Goal: Task Accomplishment & Management: Use online tool/utility

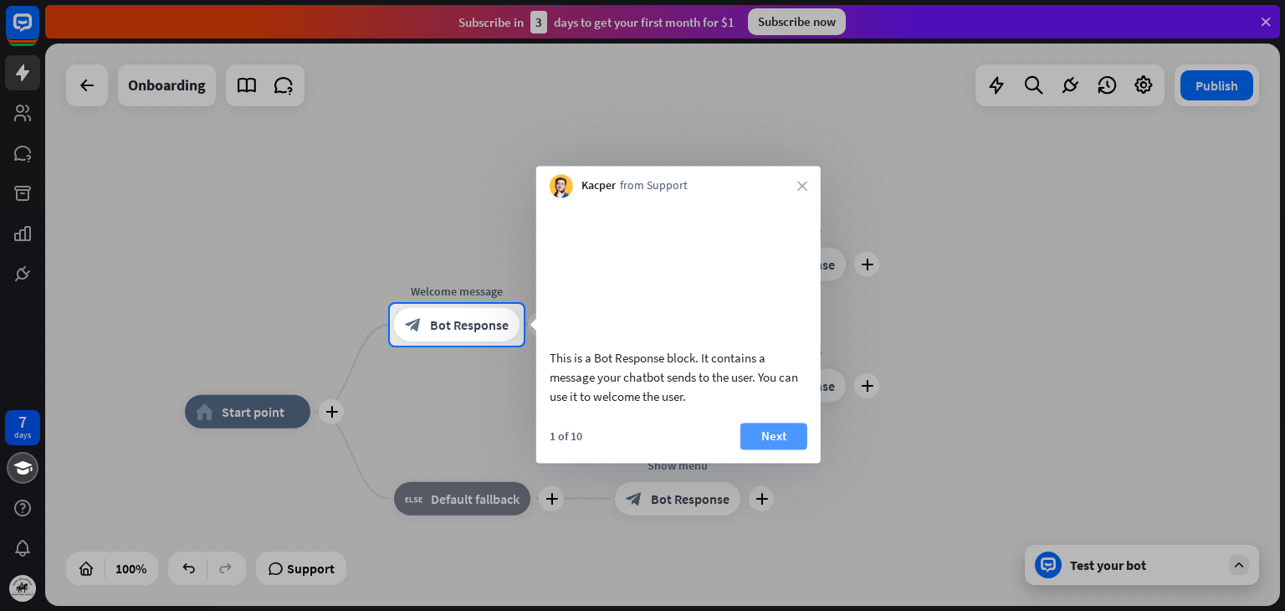
click at [785, 449] on button "Next" at bounding box center [773, 435] width 67 height 27
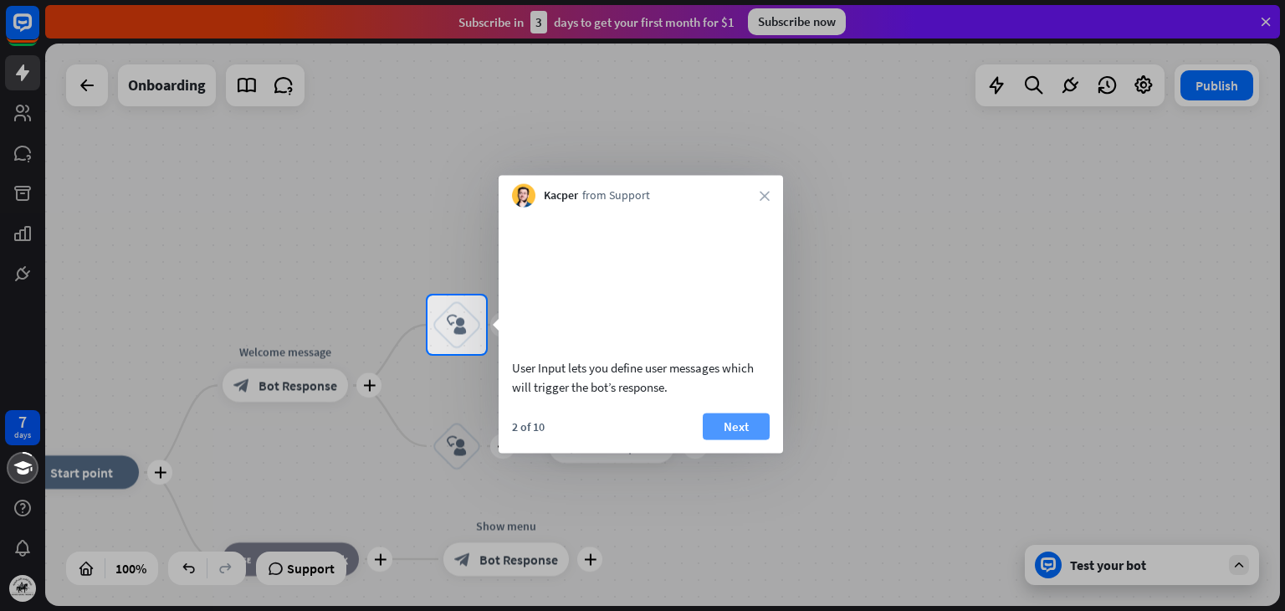
click at [746, 439] on button "Next" at bounding box center [736, 425] width 67 height 27
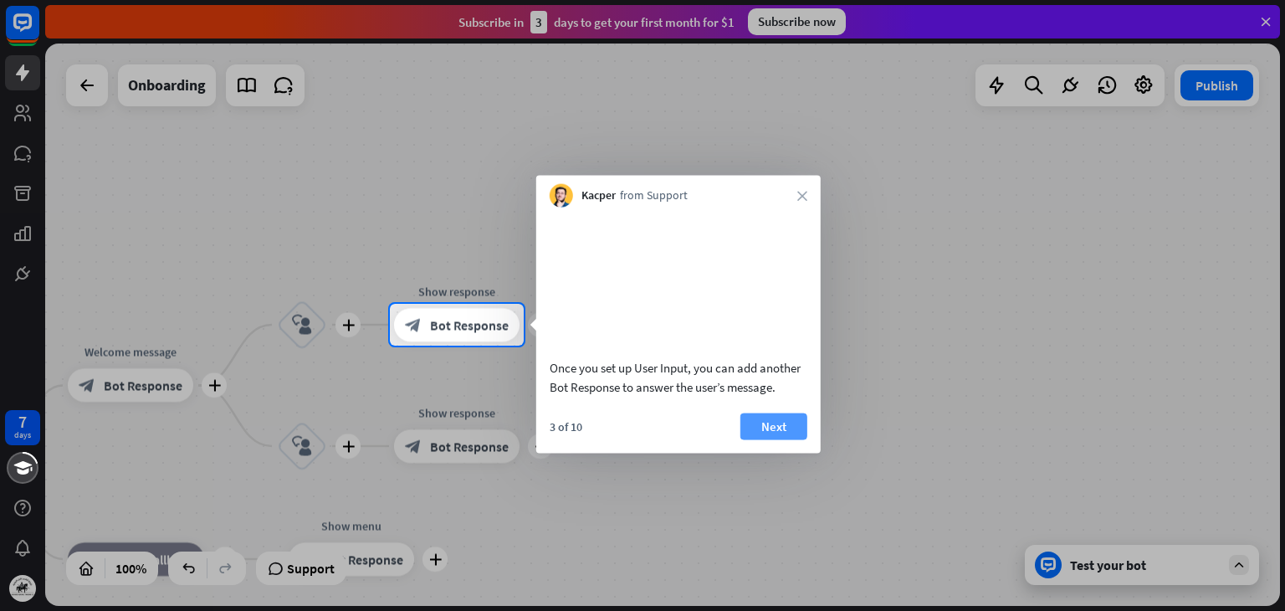
click at [779, 439] on button "Next" at bounding box center [773, 425] width 67 height 27
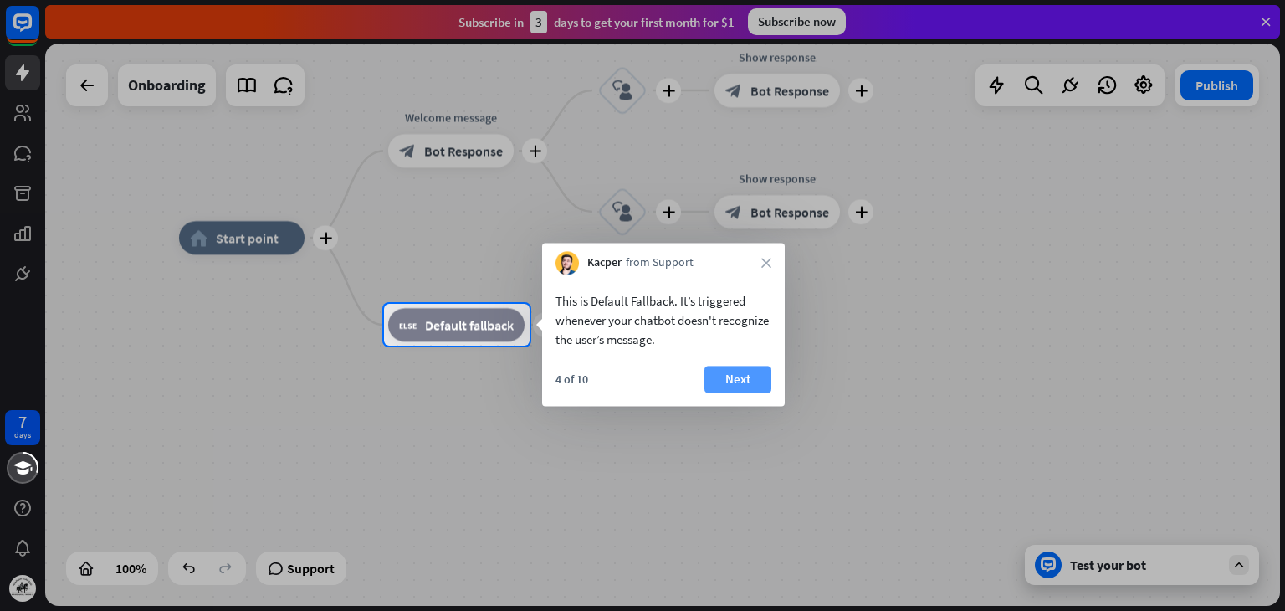
click at [736, 371] on button "Next" at bounding box center [737, 379] width 67 height 27
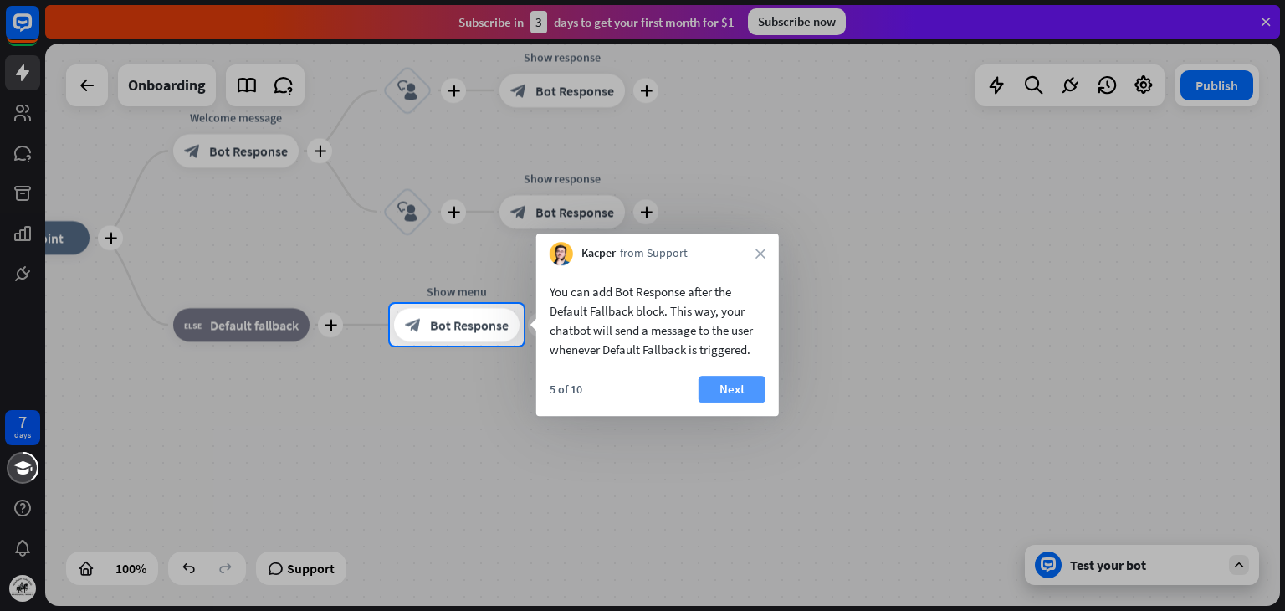
click at [739, 384] on button "Next" at bounding box center [732, 389] width 67 height 27
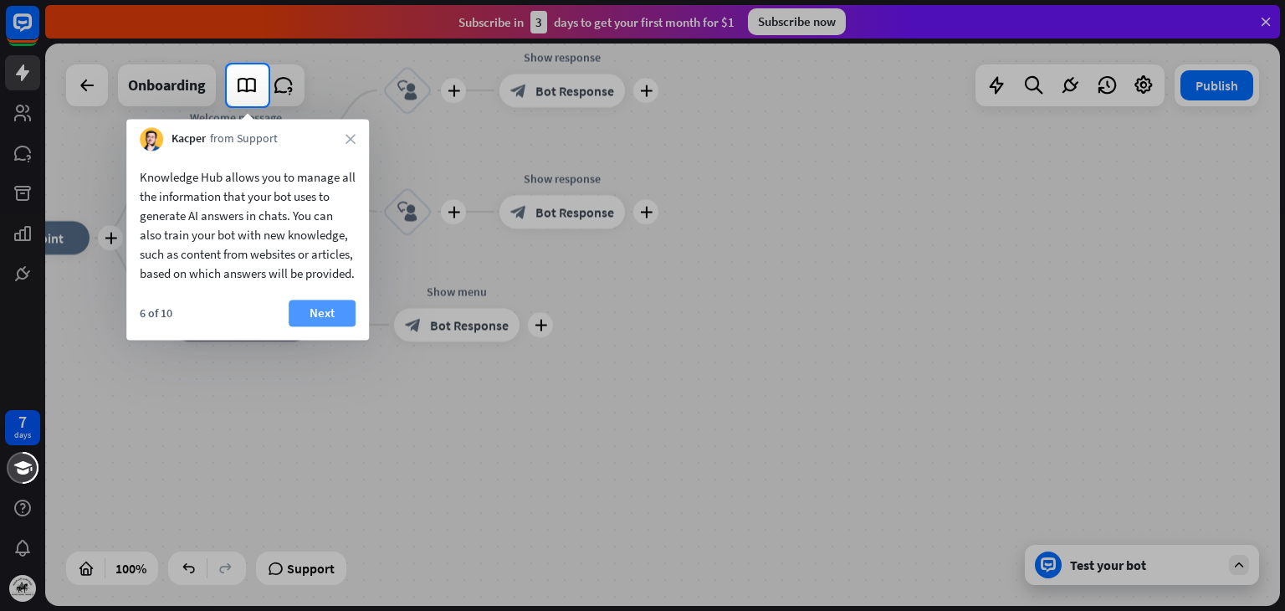
click at [339, 326] on button "Next" at bounding box center [322, 312] width 67 height 27
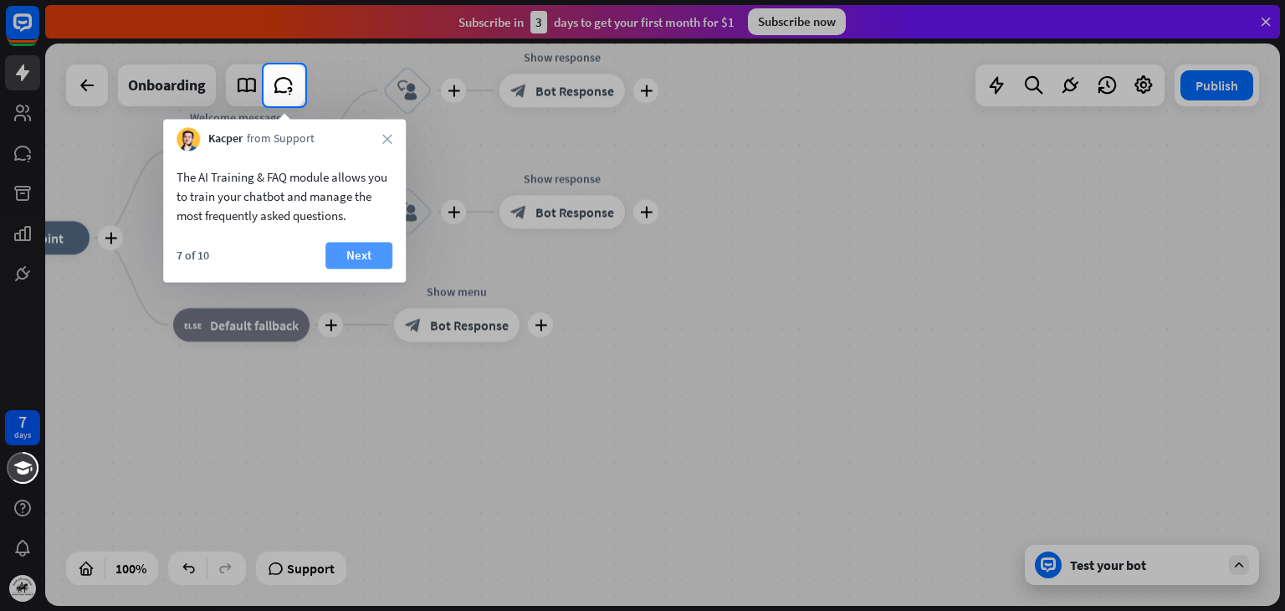
click at [368, 248] on button "Next" at bounding box center [358, 255] width 67 height 27
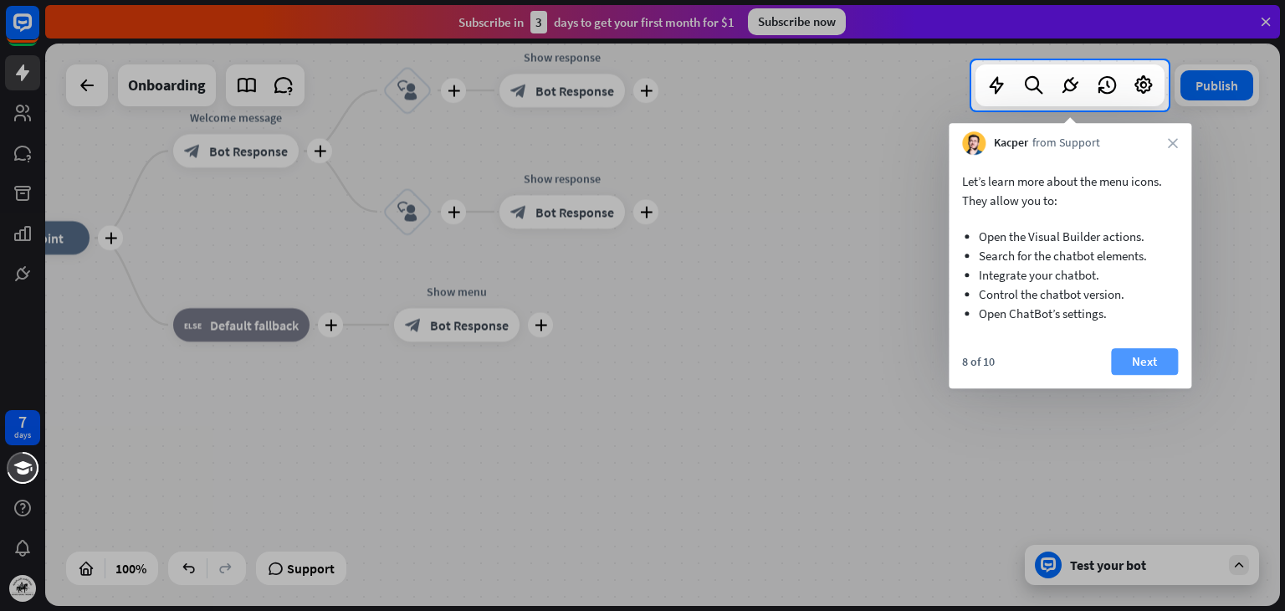
click at [1139, 365] on button "Next" at bounding box center [1144, 361] width 67 height 27
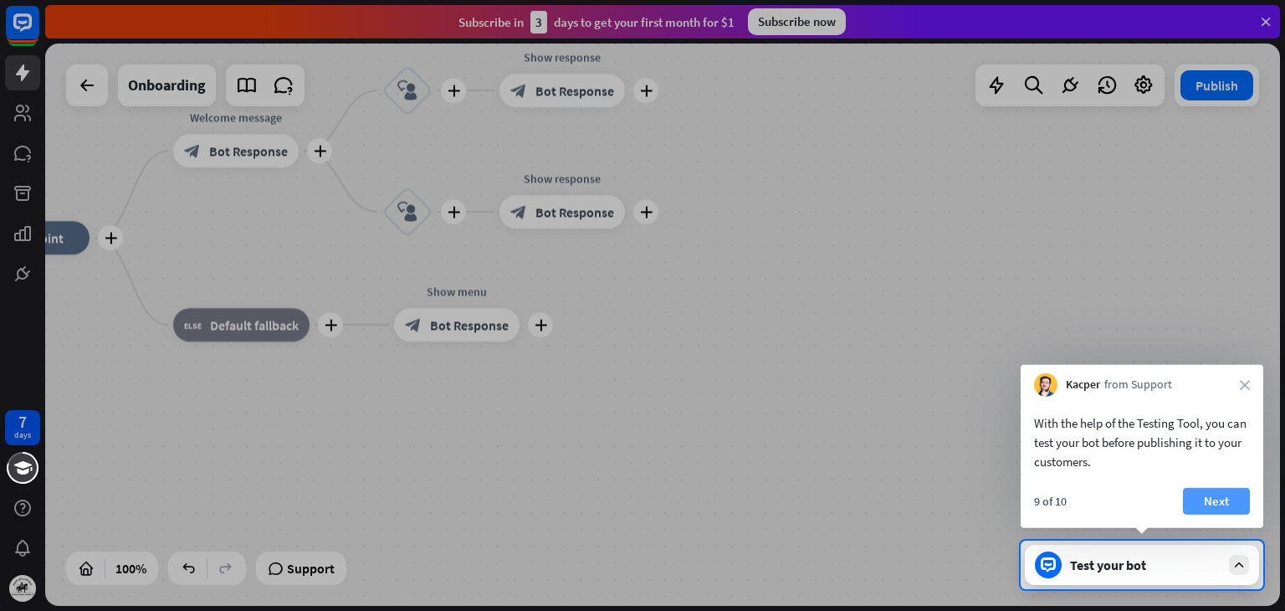
click at [1221, 496] on button "Next" at bounding box center [1216, 501] width 67 height 27
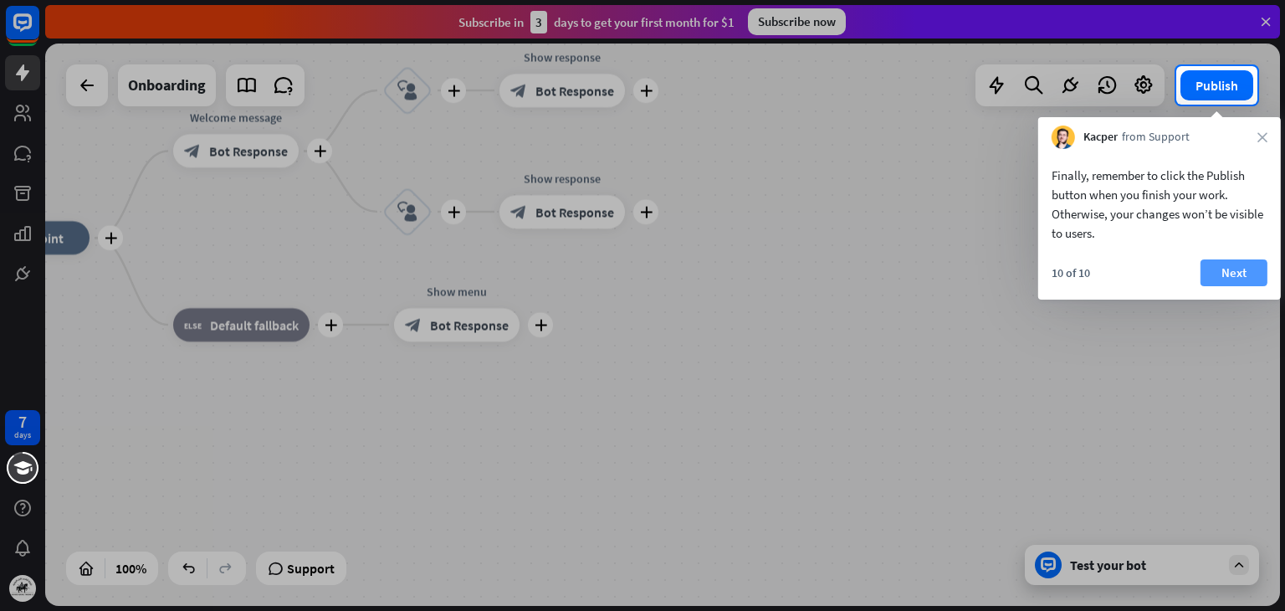
click at [1233, 269] on button "Next" at bounding box center [1233, 272] width 67 height 27
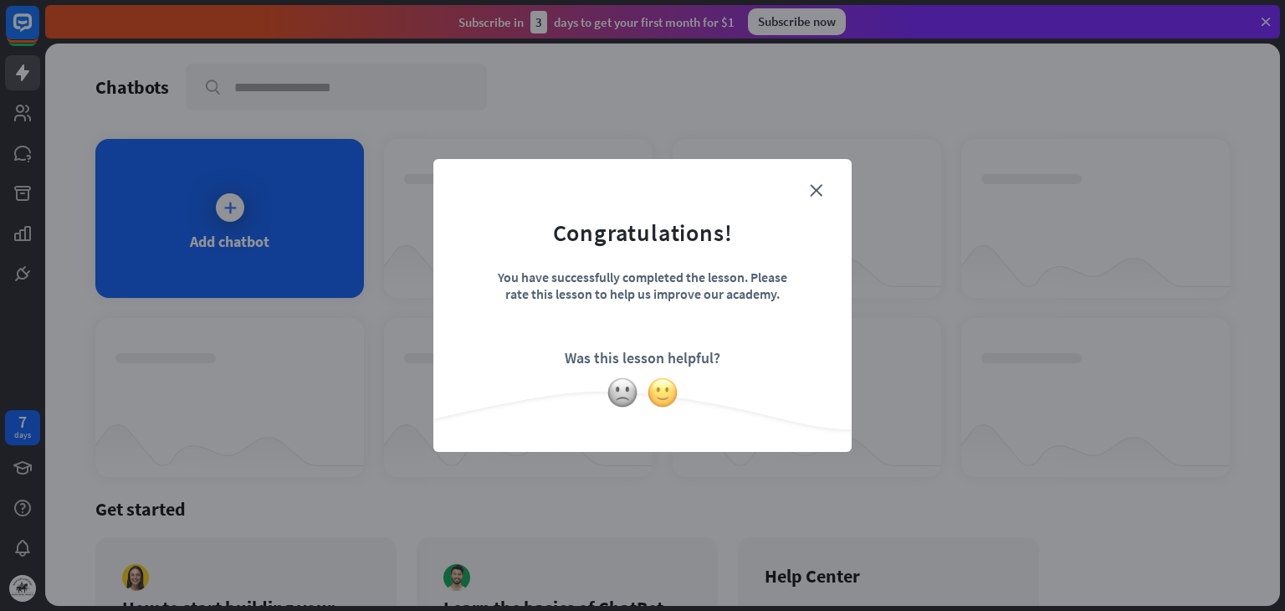
click at [657, 397] on img at bounding box center [663, 392] width 32 height 32
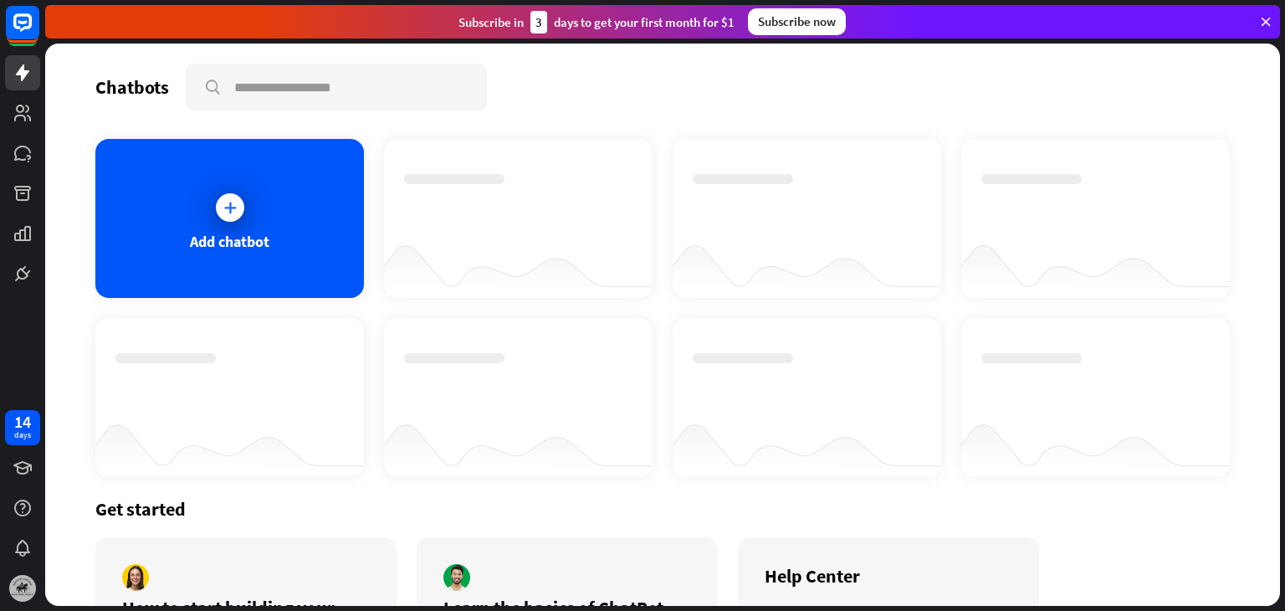
click at [13, 576] on img at bounding box center [22, 588] width 27 height 27
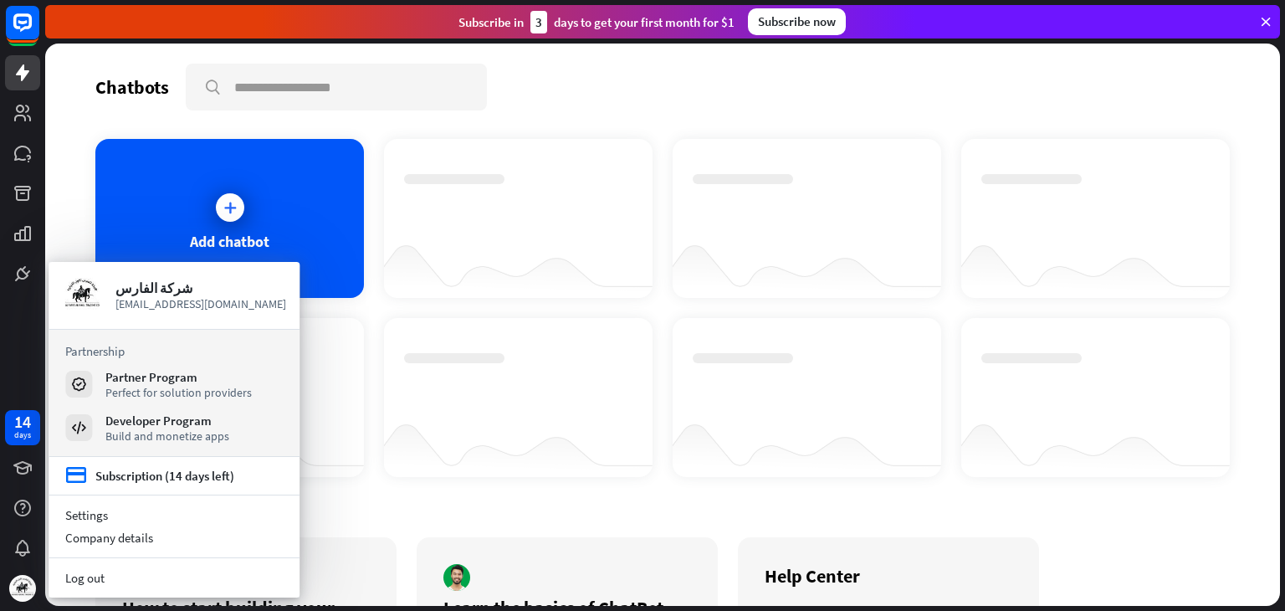
click at [509, 473] on div at bounding box center [518, 444] width 269 height 64
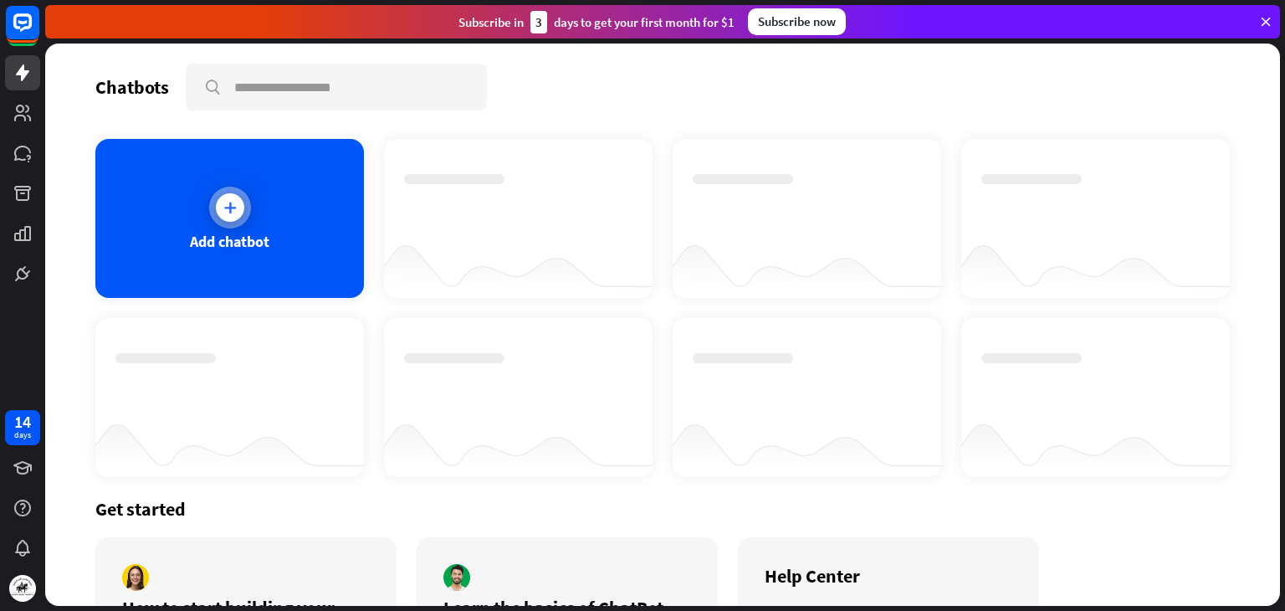
click at [237, 212] on div at bounding box center [230, 207] width 28 height 28
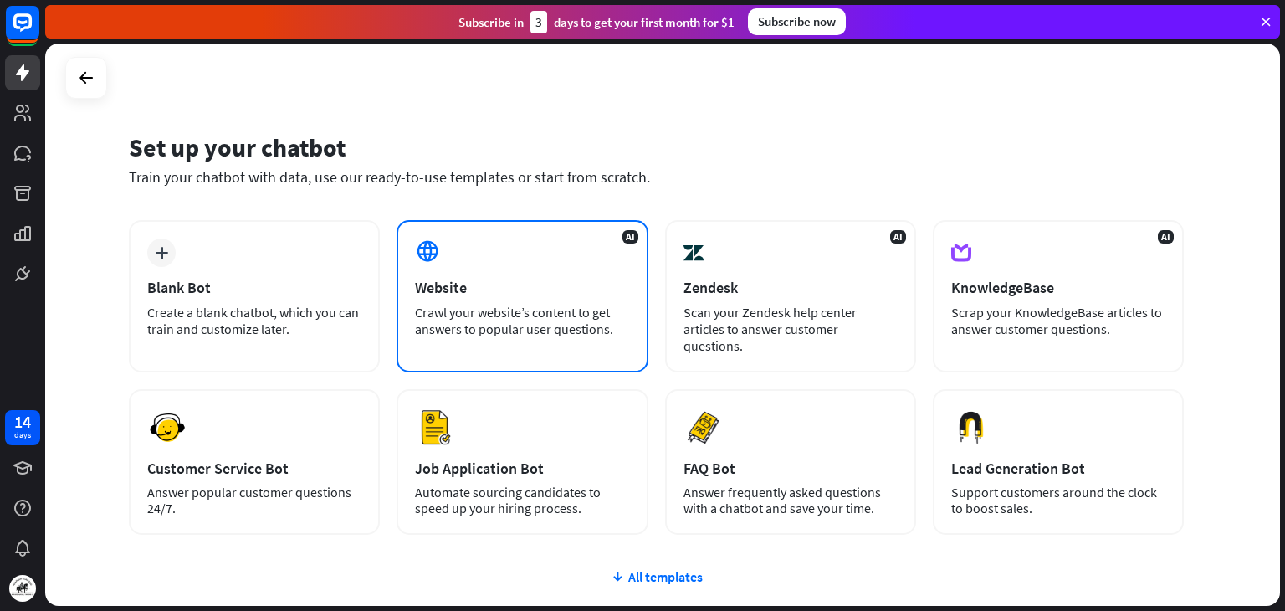
click at [505, 283] on div "Website" at bounding box center [522, 287] width 214 height 19
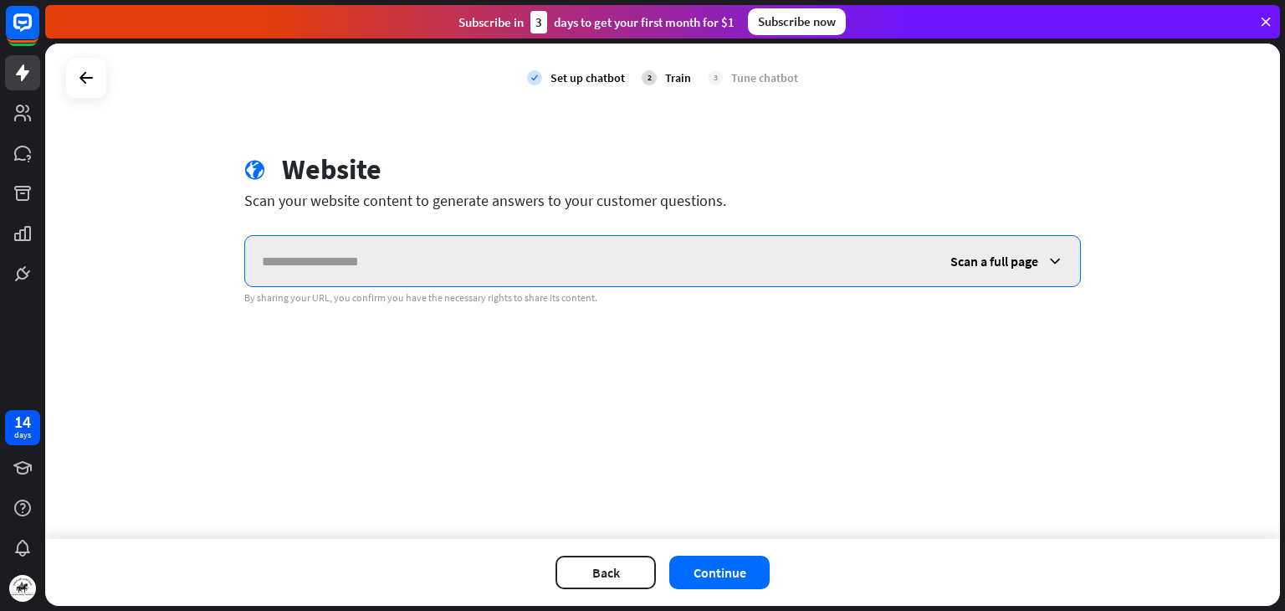
paste input "**********"
type input "**********"
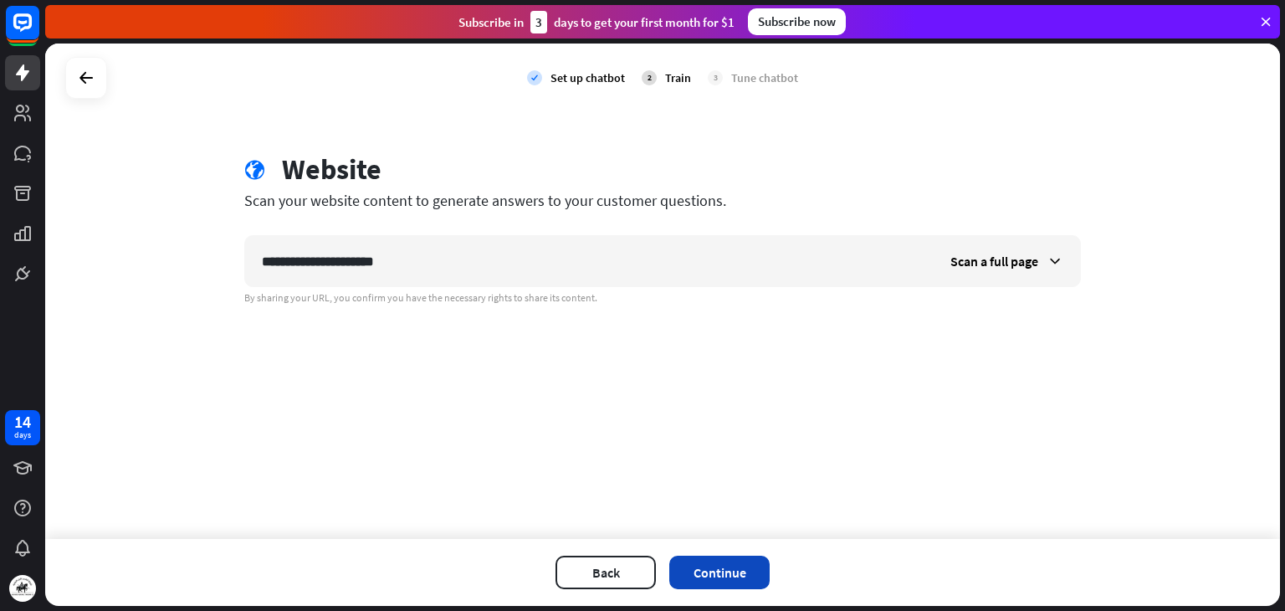
click at [731, 568] on button "Continue" at bounding box center [719, 571] width 100 height 33
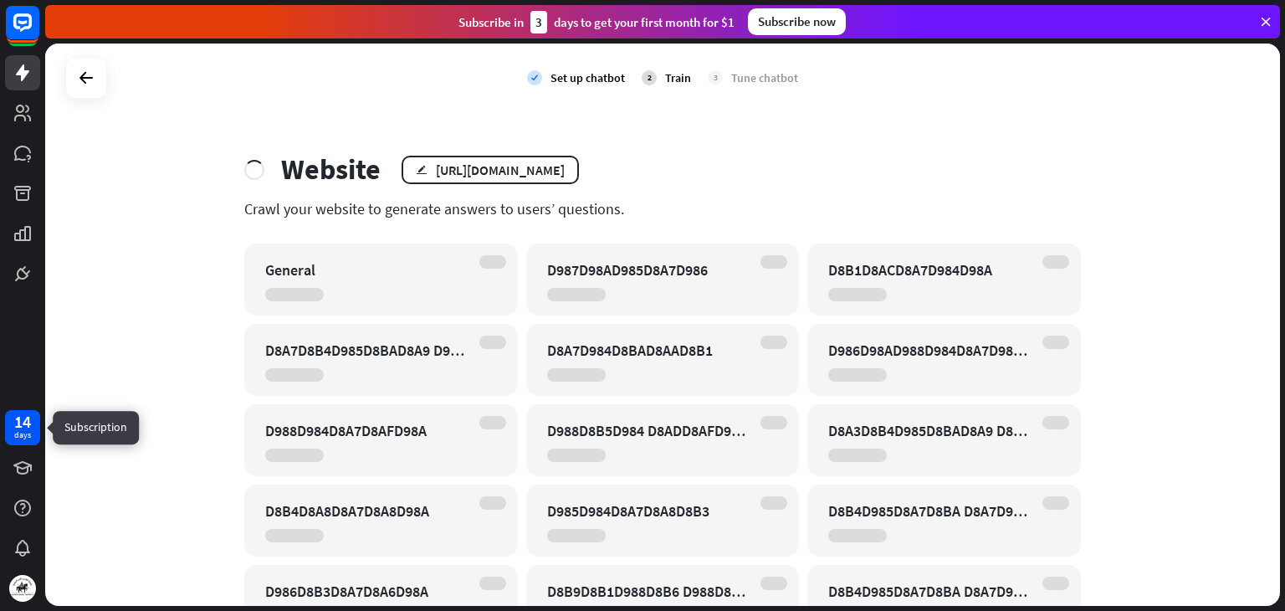
click at [27, 434] on div "days" at bounding box center [22, 435] width 17 height 12
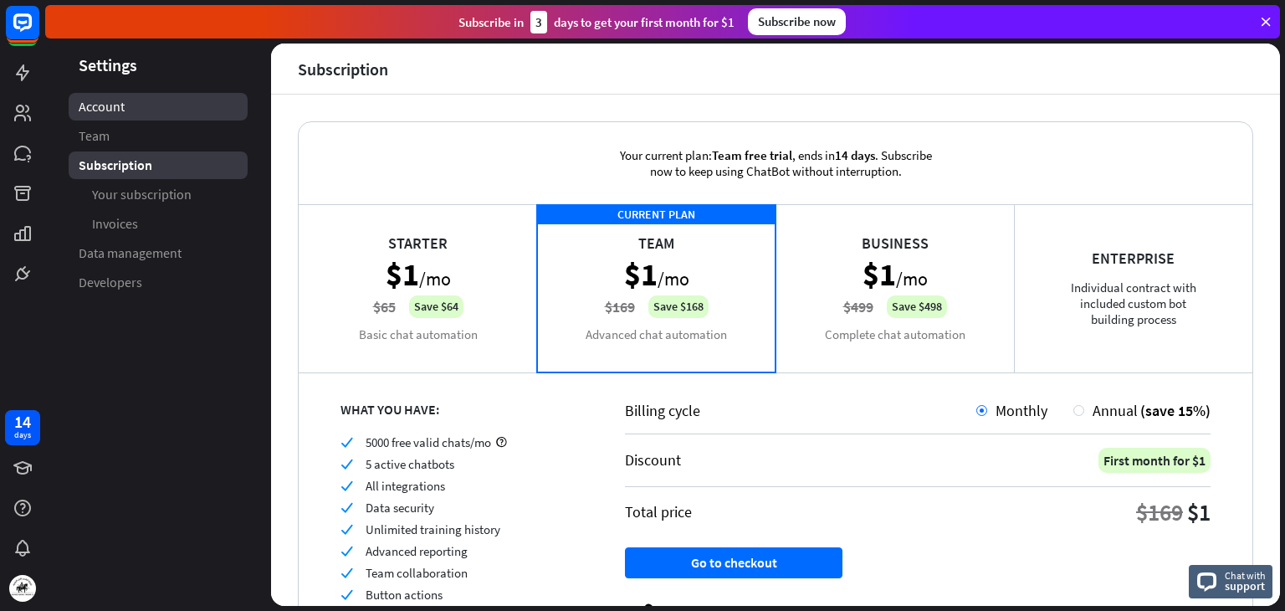
click at [120, 118] on link "Account" at bounding box center [158, 107] width 179 height 28
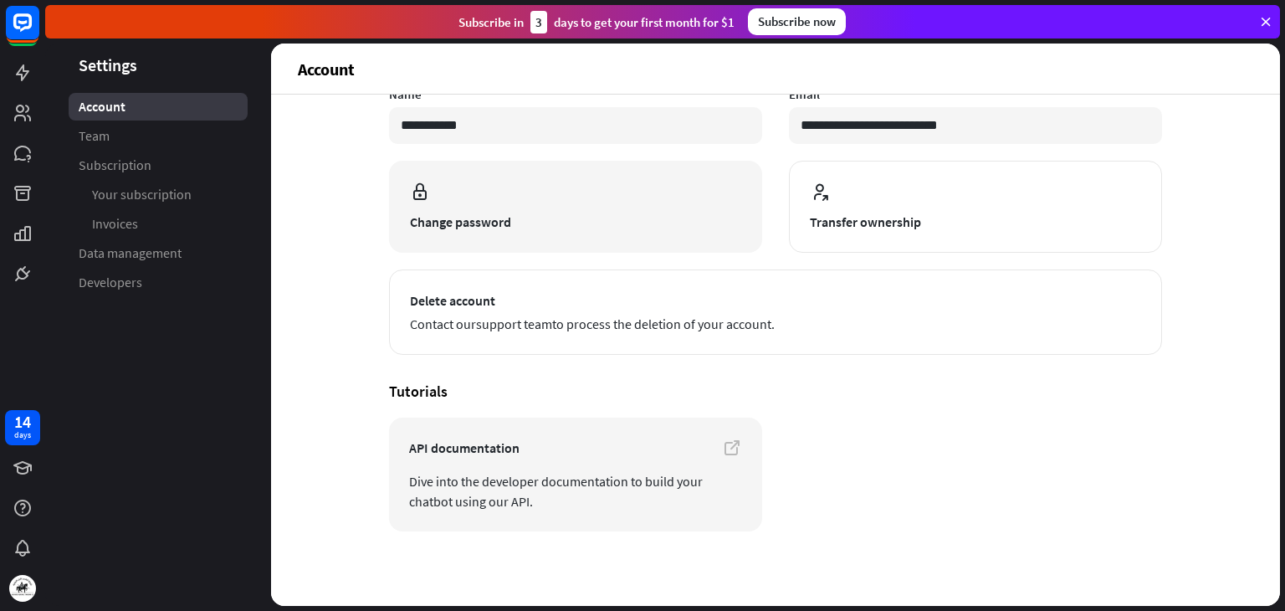
scroll to position [131, 0]
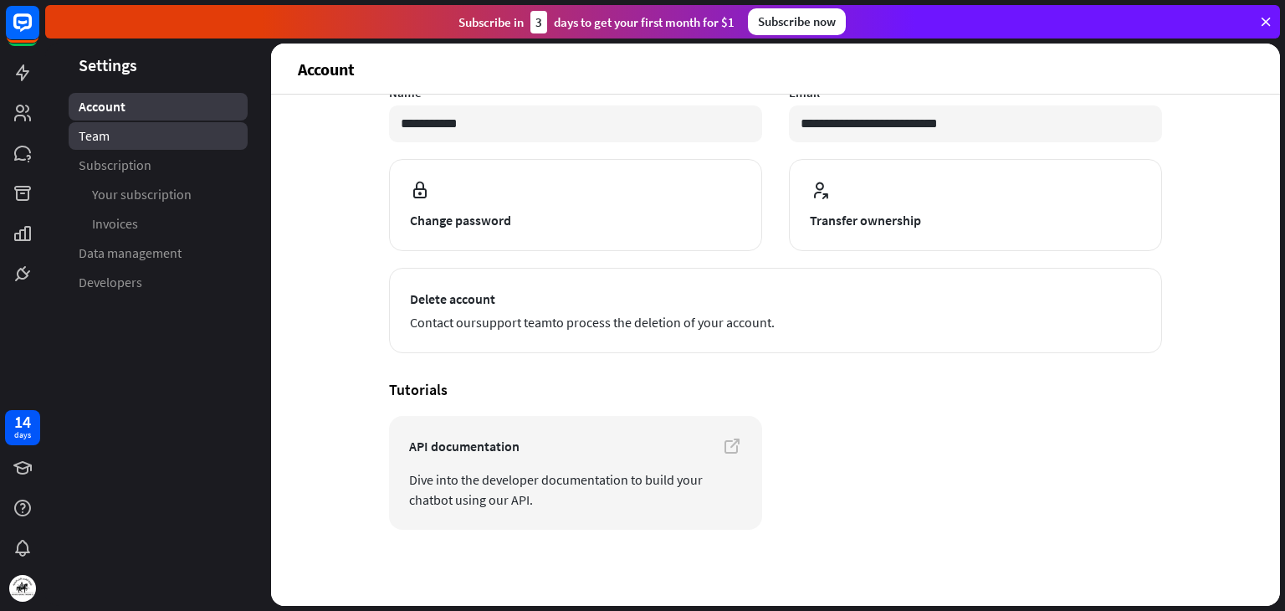
click at [156, 144] on link "Team" at bounding box center [158, 136] width 179 height 28
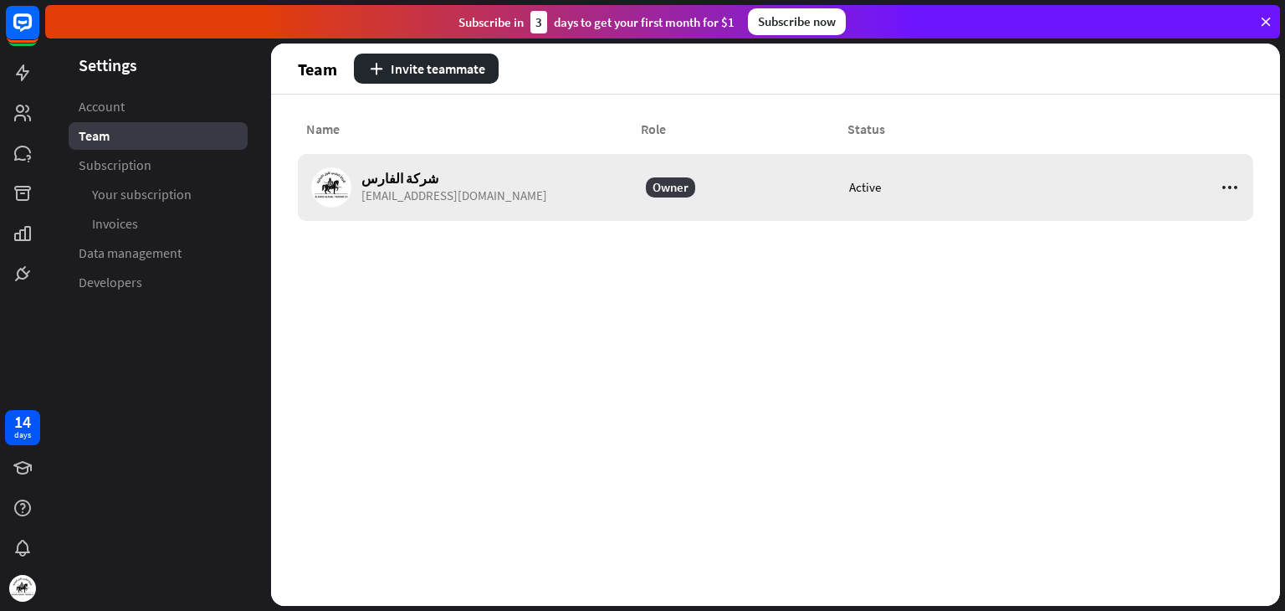
click at [505, 195] on span "[EMAIL_ADDRESS][DOMAIN_NAME]" at bounding box center [454, 195] width 186 height 15
click at [622, 201] on div "شركة الفارس [EMAIL_ADDRESS][DOMAIN_NAME]" at bounding box center [470, 187] width 335 height 67
click at [182, 107] on link "Account" at bounding box center [158, 107] width 179 height 28
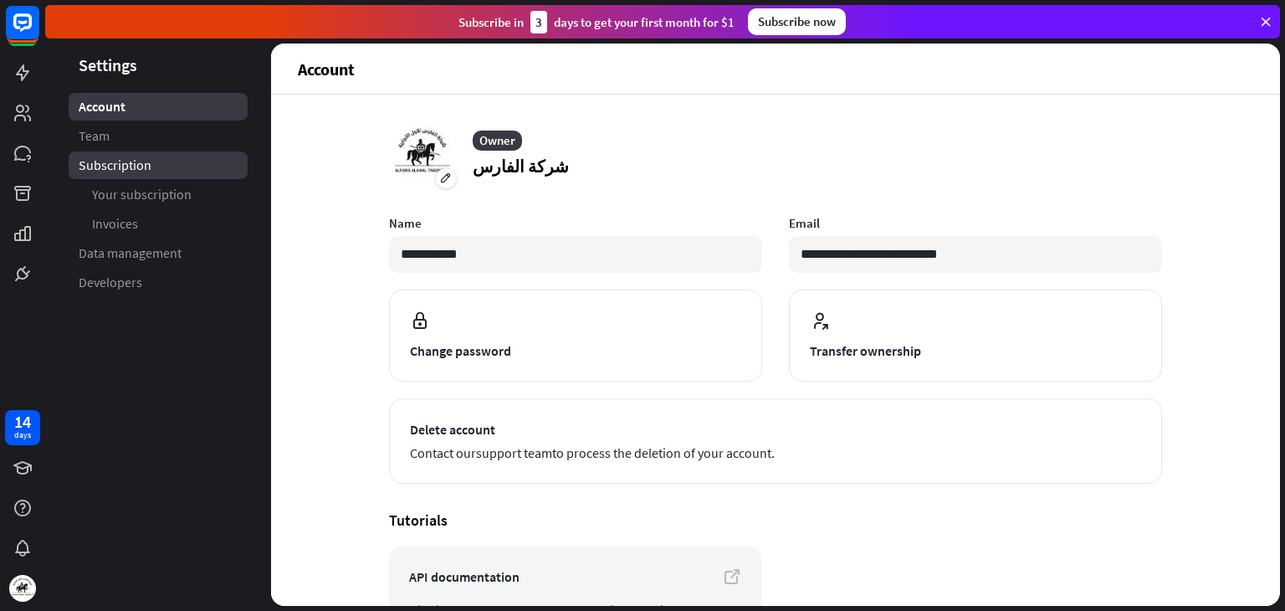
click at [184, 163] on link "Subscription" at bounding box center [158, 165] width 179 height 28
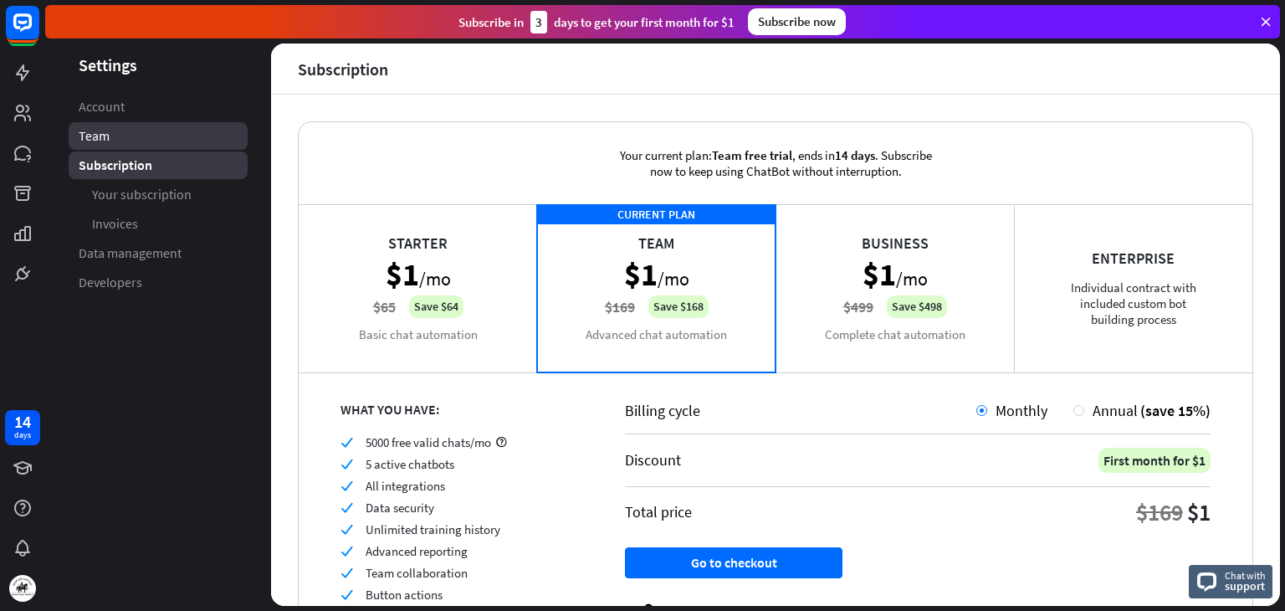
click at [174, 136] on link "Team" at bounding box center [158, 136] width 179 height 28
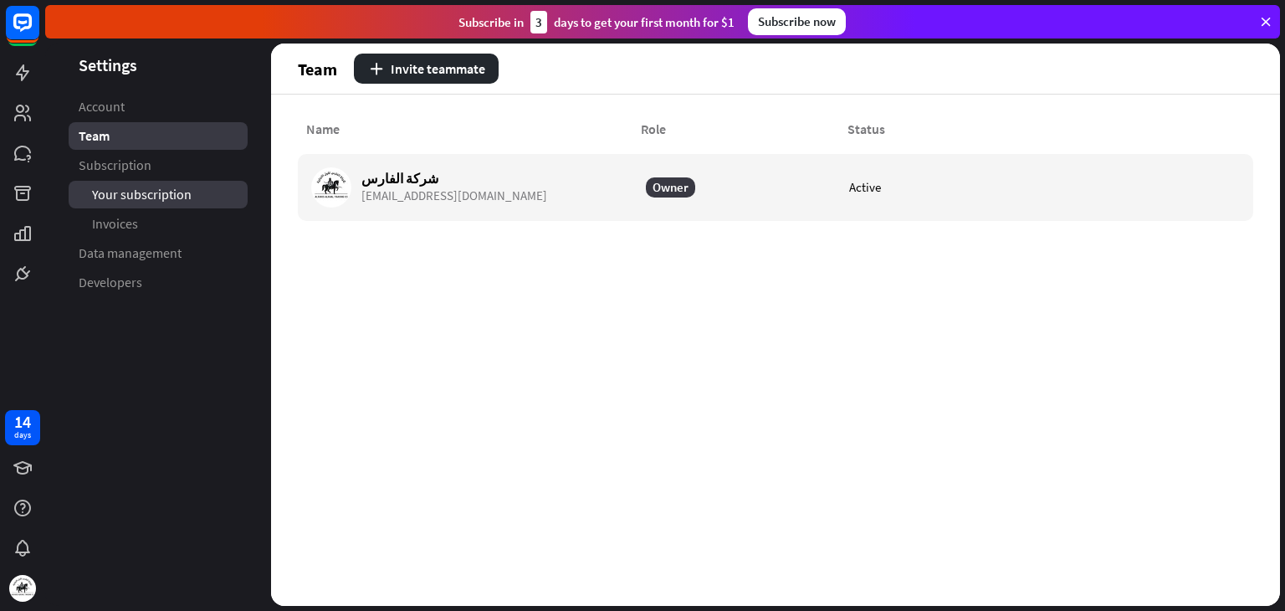
click at [182, 192] on span "Your subscription" at bounding box center [142, 195] width 100 height 18
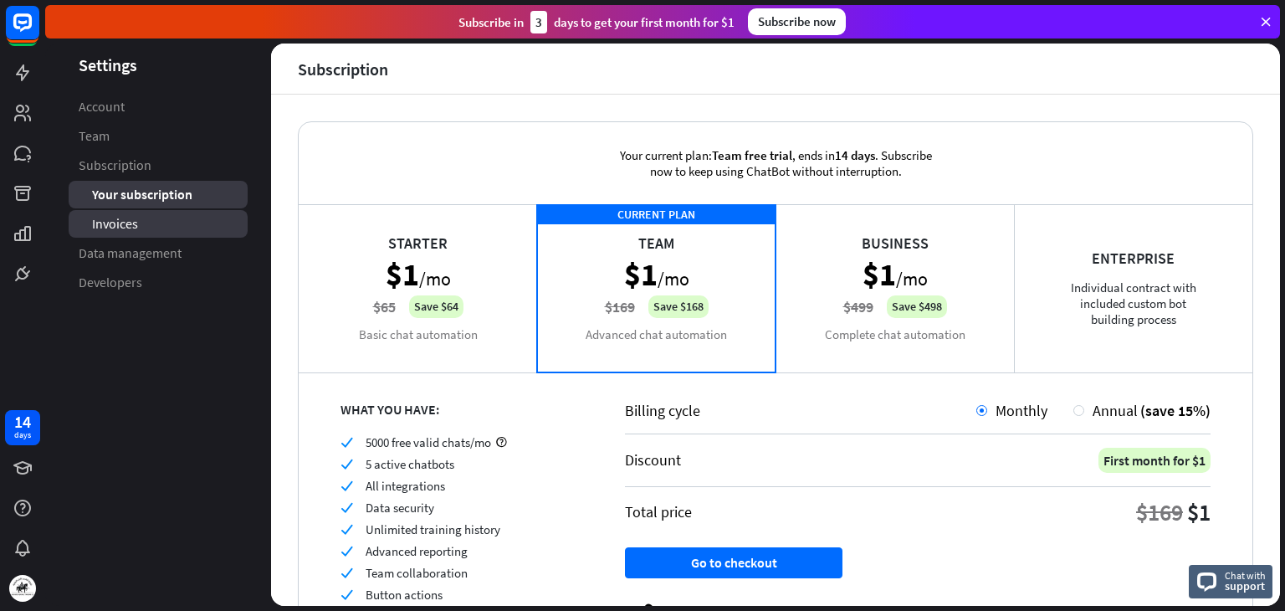
click at [160, 230] on link "Invoices" at bounding box center [158, 224] width 179 height 28
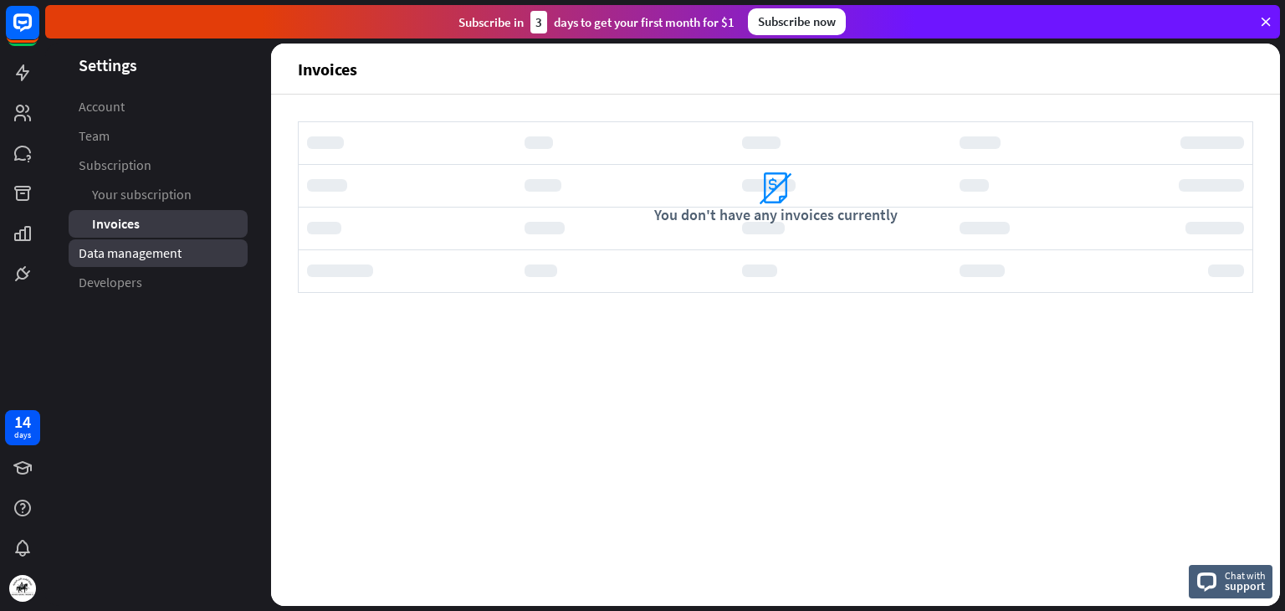
click at [161, 253] on span "Data management" at bounding box center [130, 253] width 103 height 18
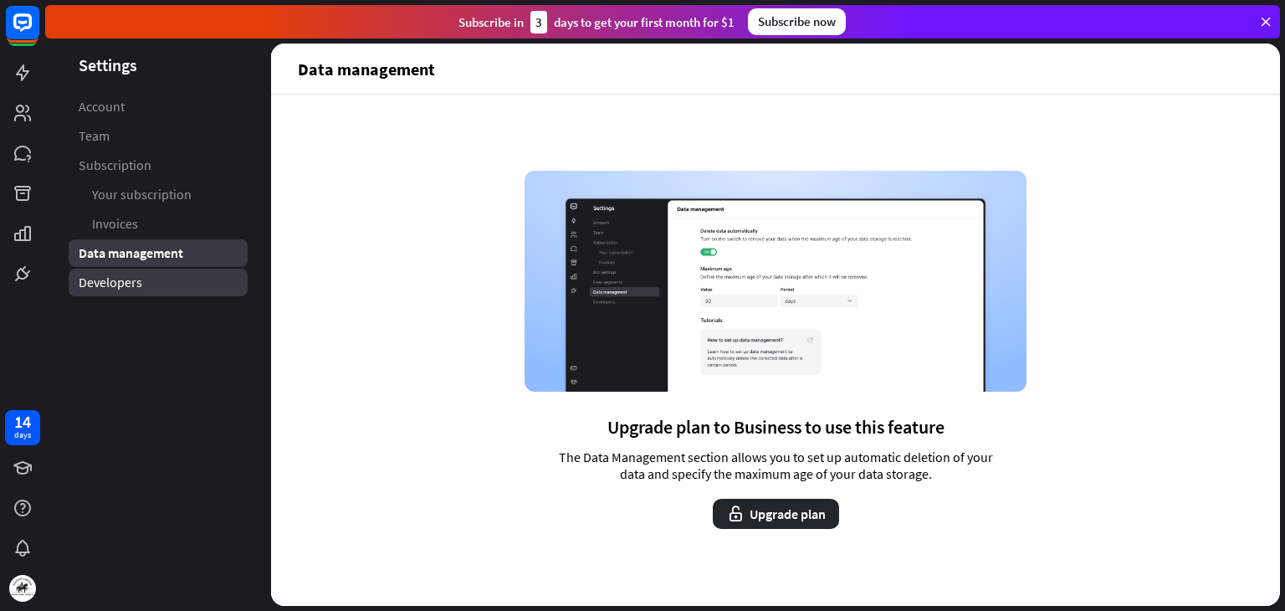
click at [135, 279] on span "Developers" at bounding box center [111, 283] width 64 height 18
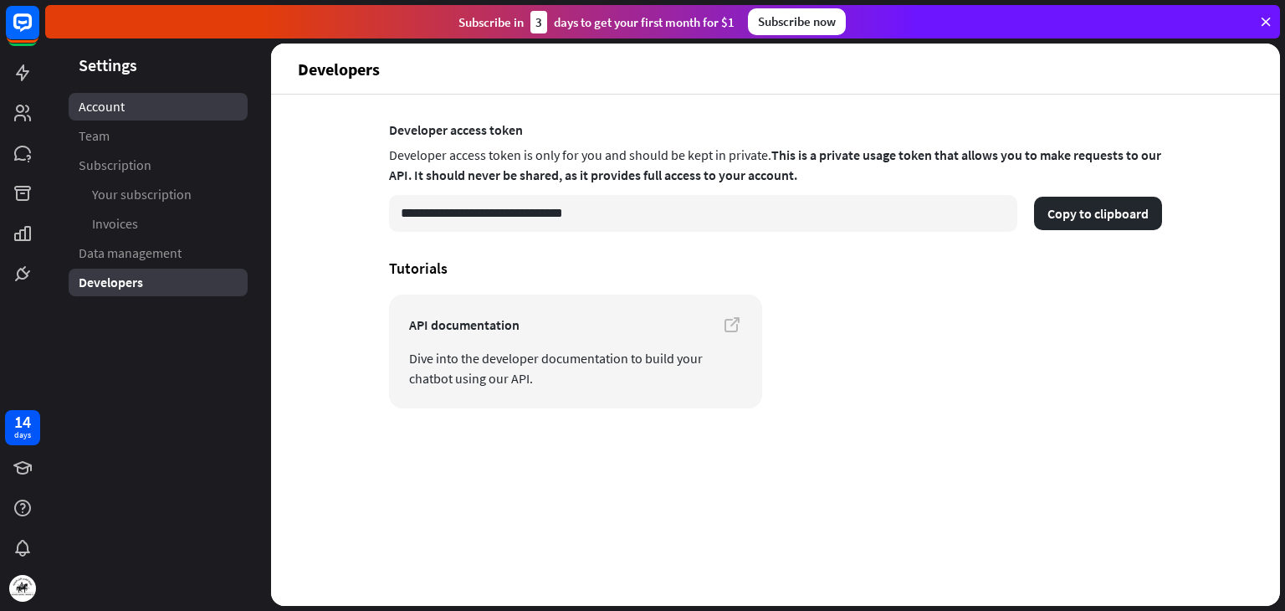
click at [151, 111] on link "Account" at bounding box center [158, 107] width 179 height 28
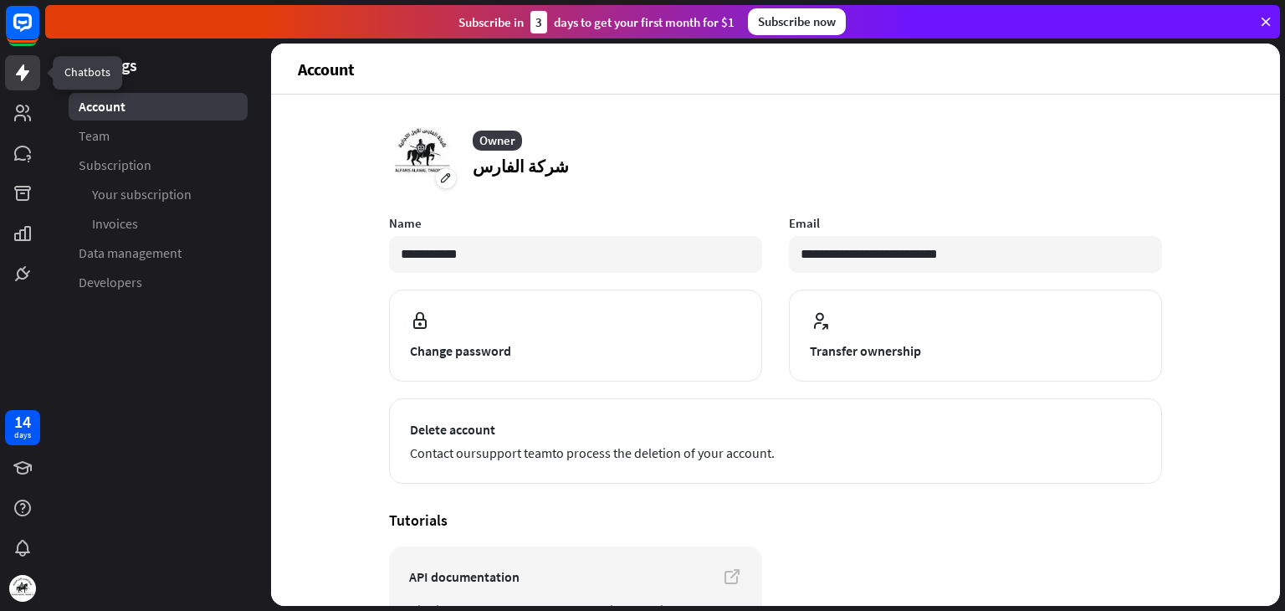
click at [27, 74] on icon at bounding box center [22, 72] width 13 height 17
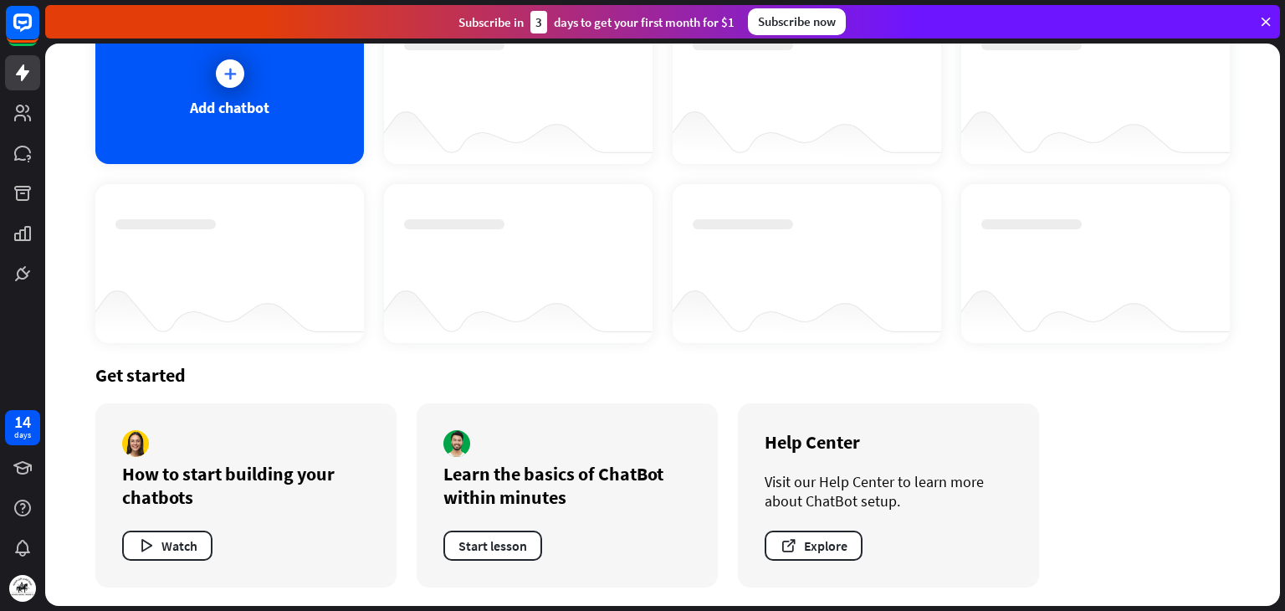
scroll to position [135, 0]
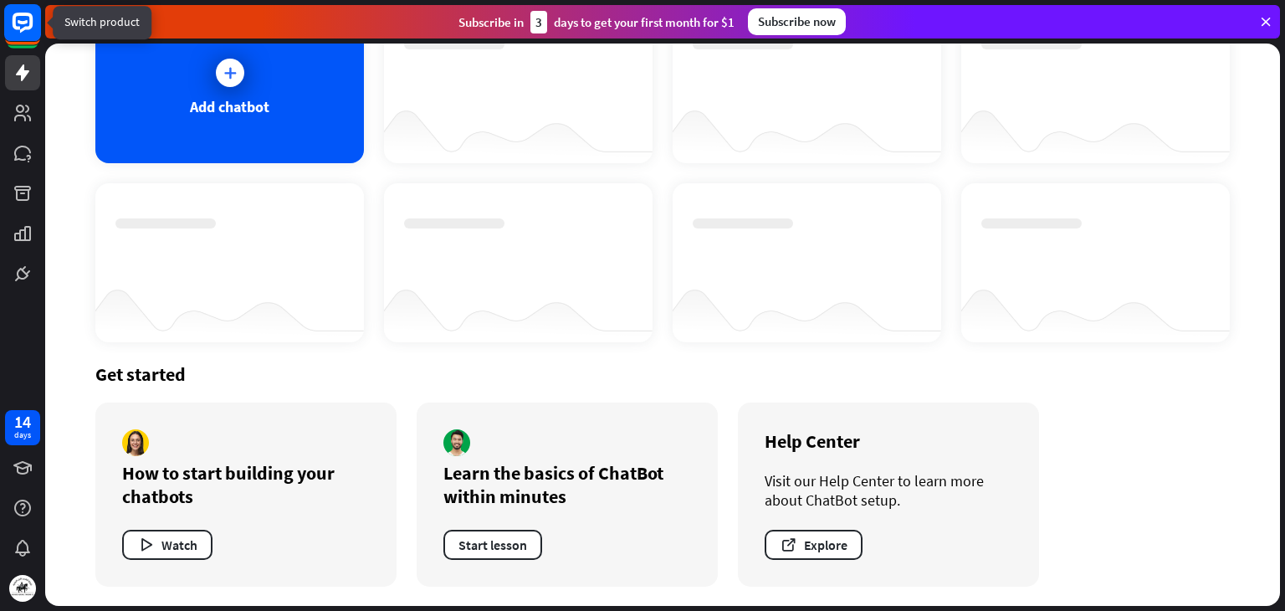
click at [14, 37] on rect at bounding box center [22, 22] width 37 height 37
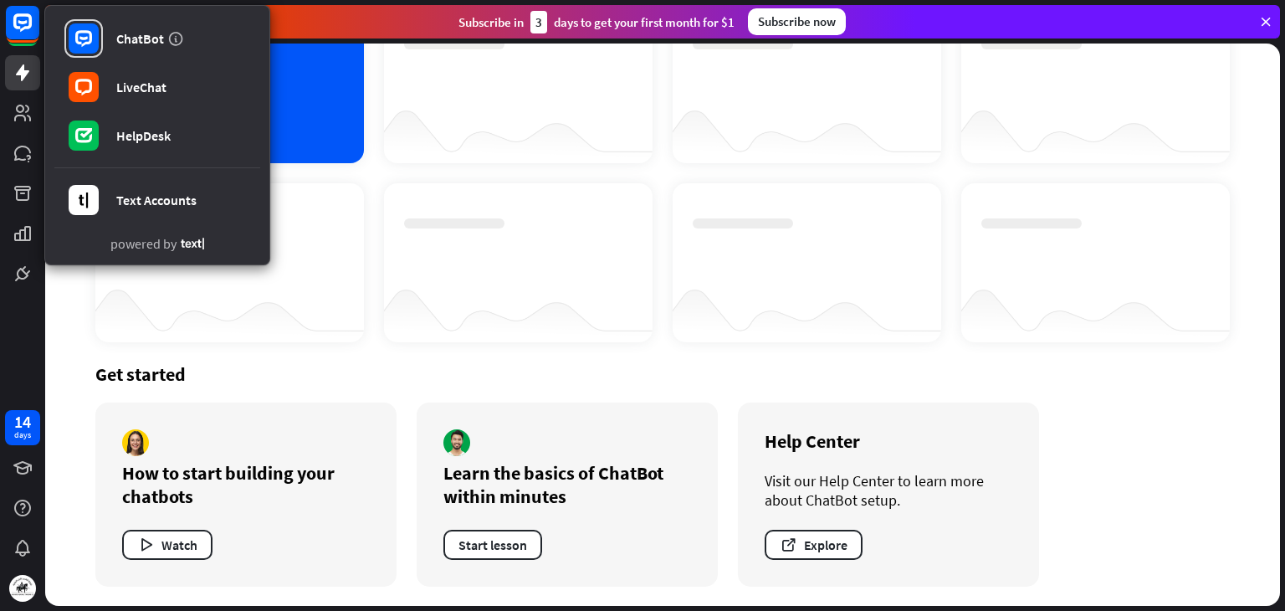
click at [417, 175] on div "Add chatbot" at bounding box center [662, 173] width 1134 height 338
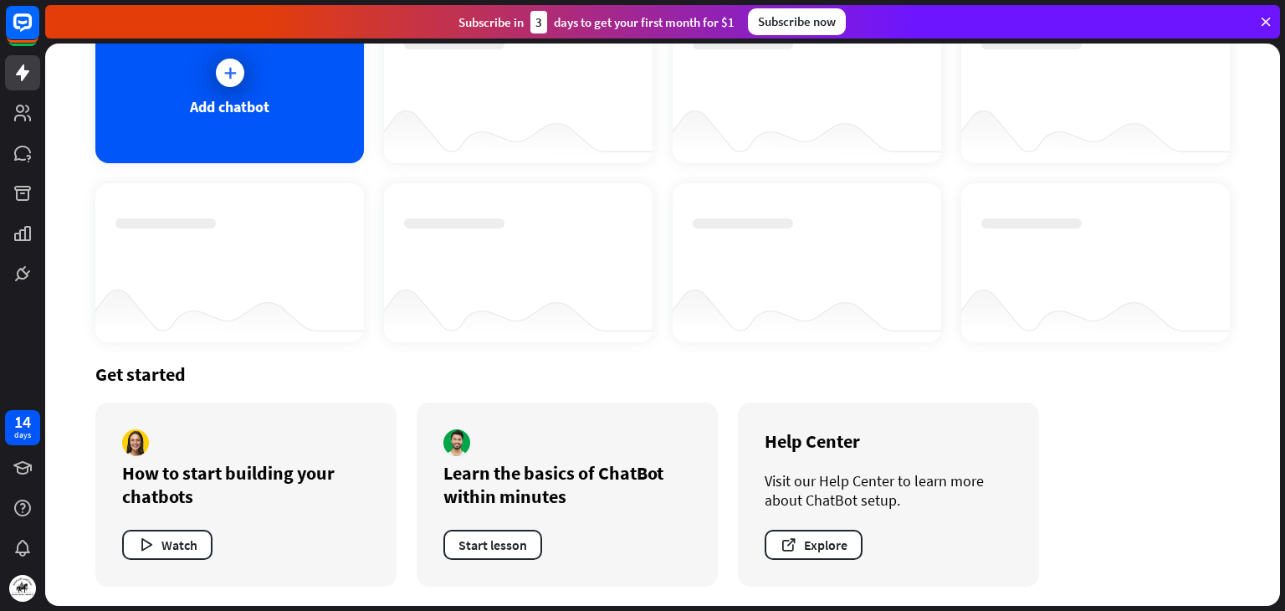
click at [1265, 22] on icon at bounding box center [1265, 21] width 15 height 15
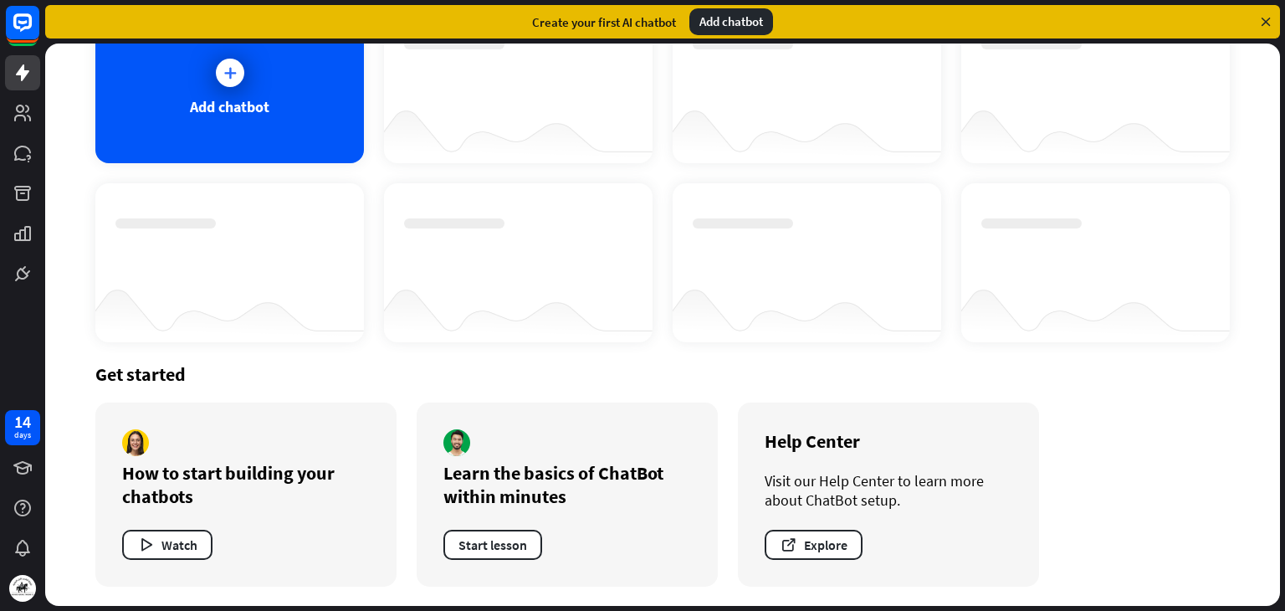
click at [696, 27] on div "Add chatbot" at bounding box center [731, 21] width 84 height 27
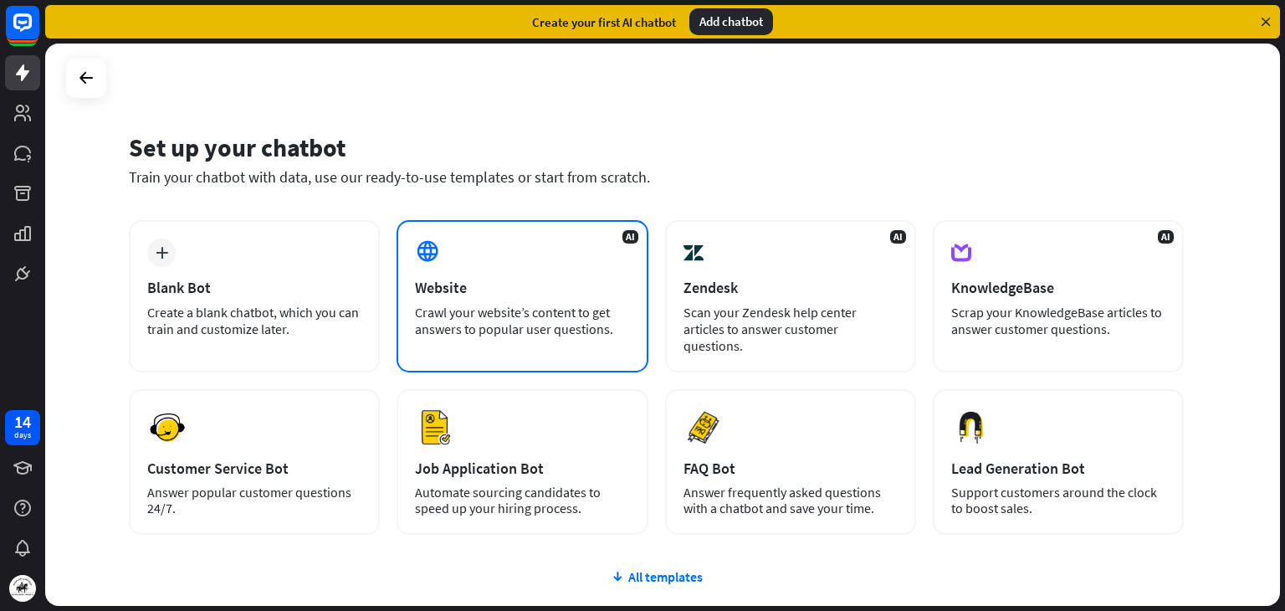
click at [463, 288] on div "Website" at bounding box center [522, 287] width 214 height 19
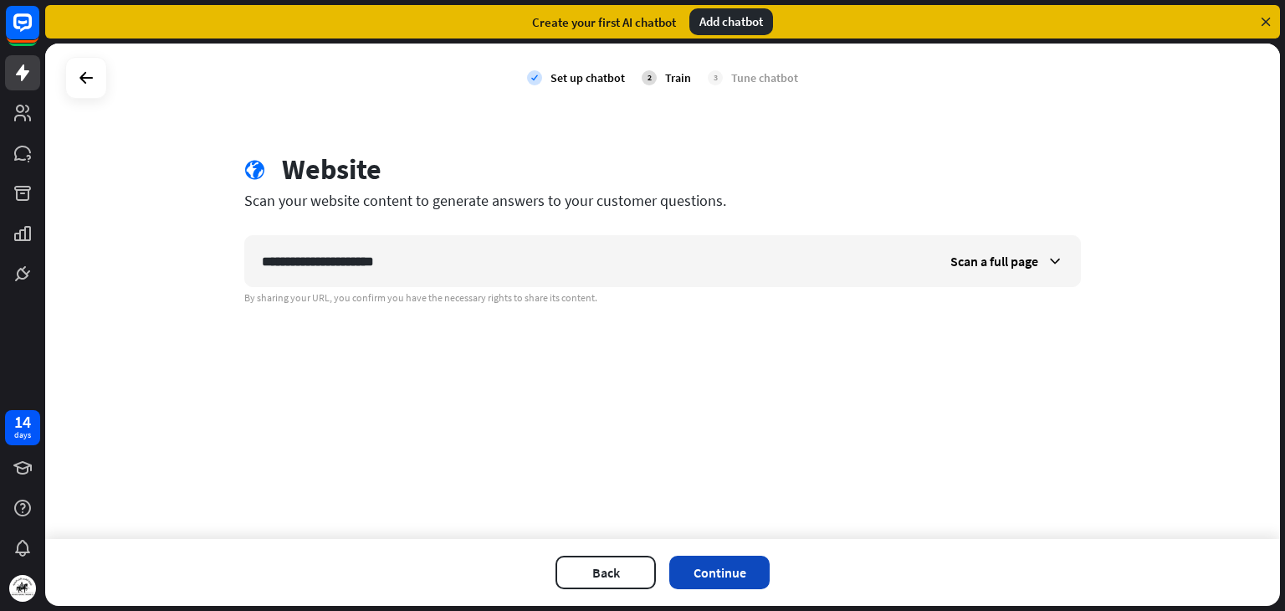
type input "**********"
click at [729, 571] on button "Continue" at bounding box center [719, 571] width 100 height 33
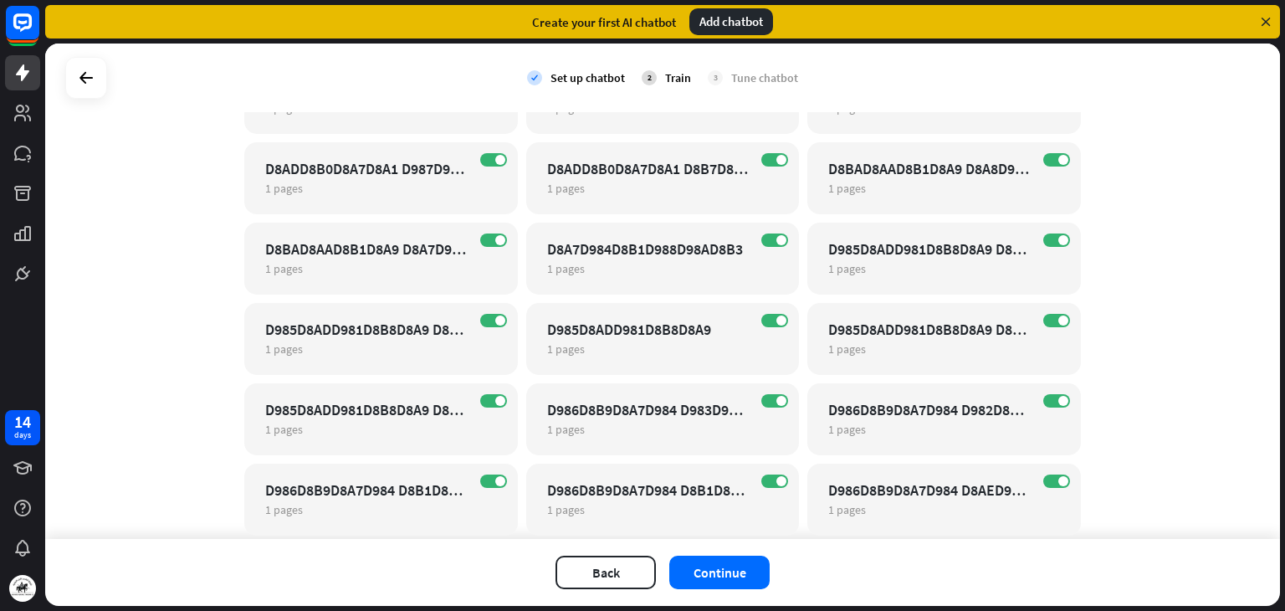
scroll to position [7479, 0]
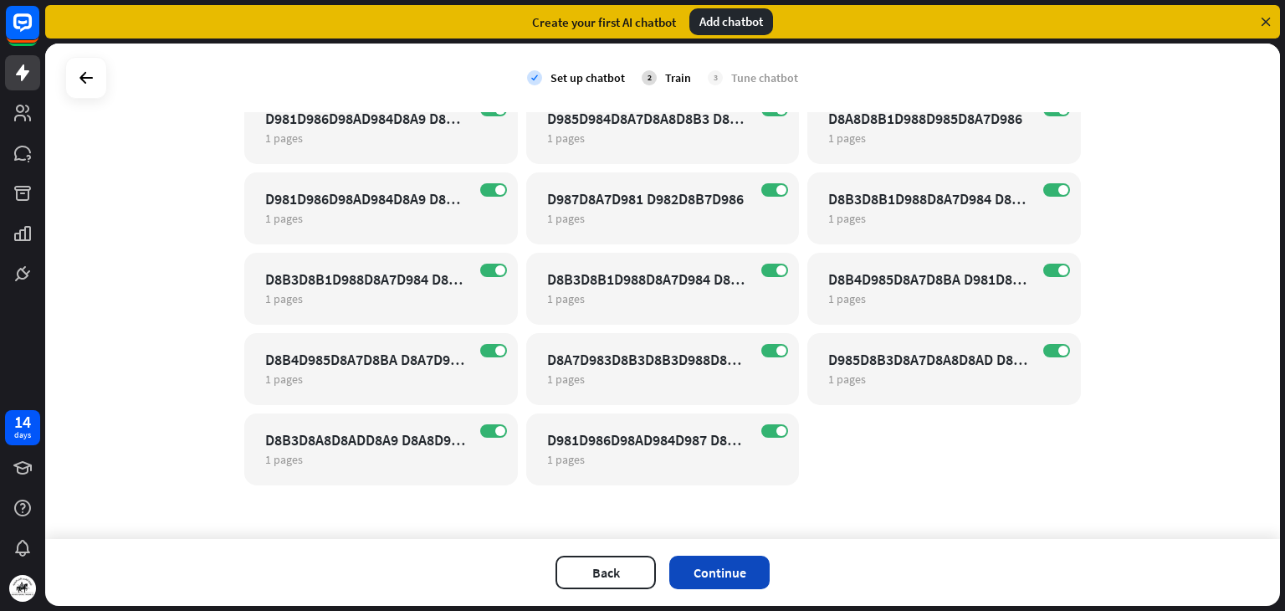
click at [734, 573] on button "Continue" at bounding box center [719, 571] width 100 height 33
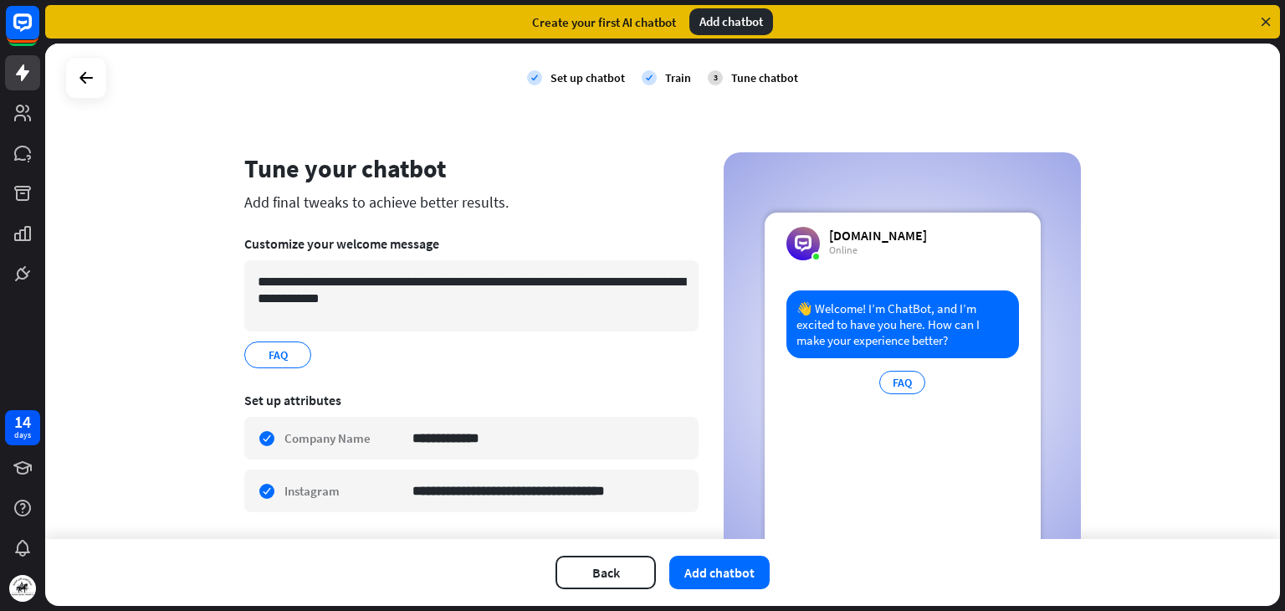
scroll to position [0, 0]
click at [714, 570] on button "Add chatbot" at bounding box center [719, 571] width 100 height 33
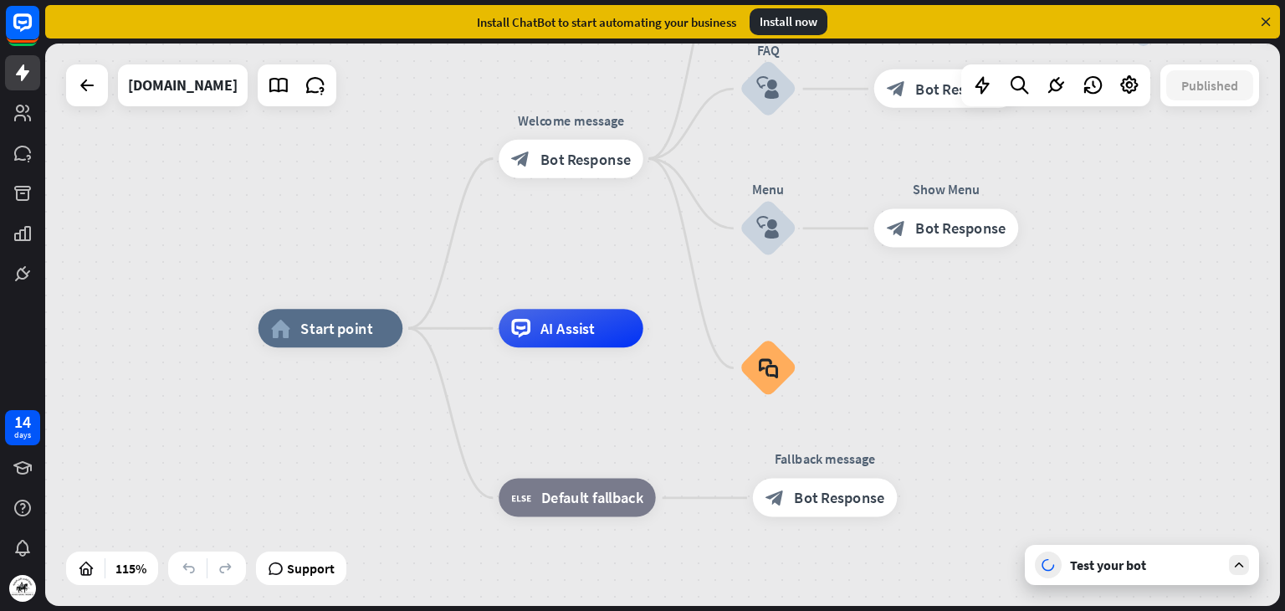
click at [179, 114] on div "home_2 Start point Welcome message block_bot_response Bot Response Back to Menu…" at bounding box center [662, 325] width 1235 height 562
click at [172, 98] on div "[DOMAIN_NAME]" at bounding box center [183, 85] width 110 height 42
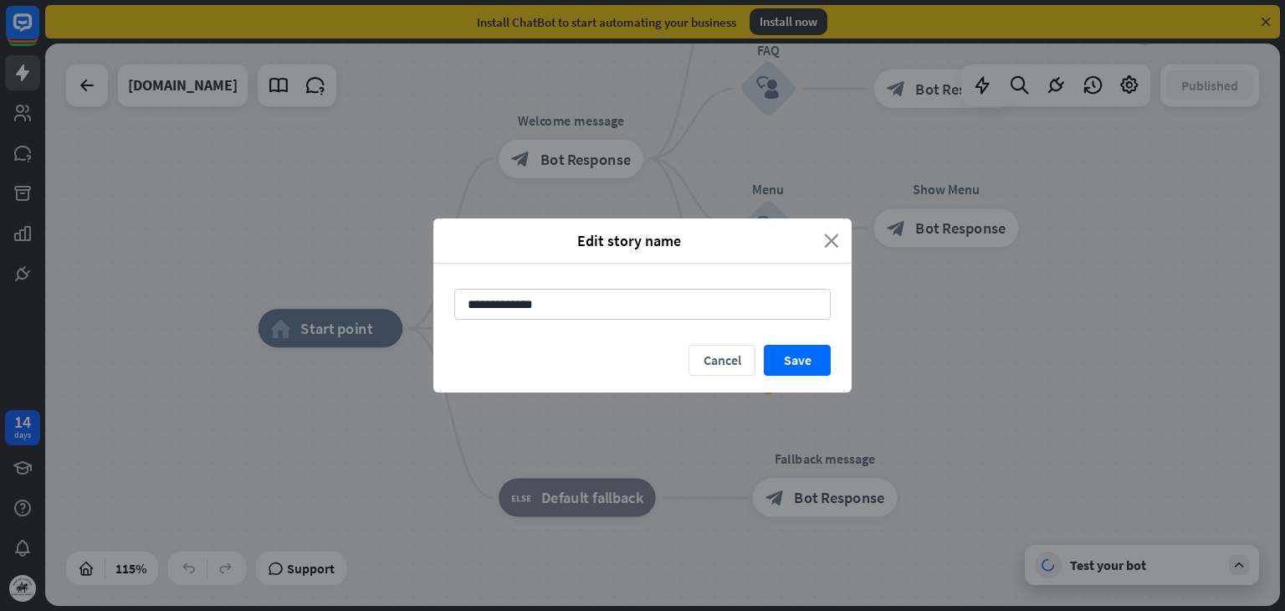
click at [837, 232] on icon "close" at bounding box center [831, 240] width 15 height 19
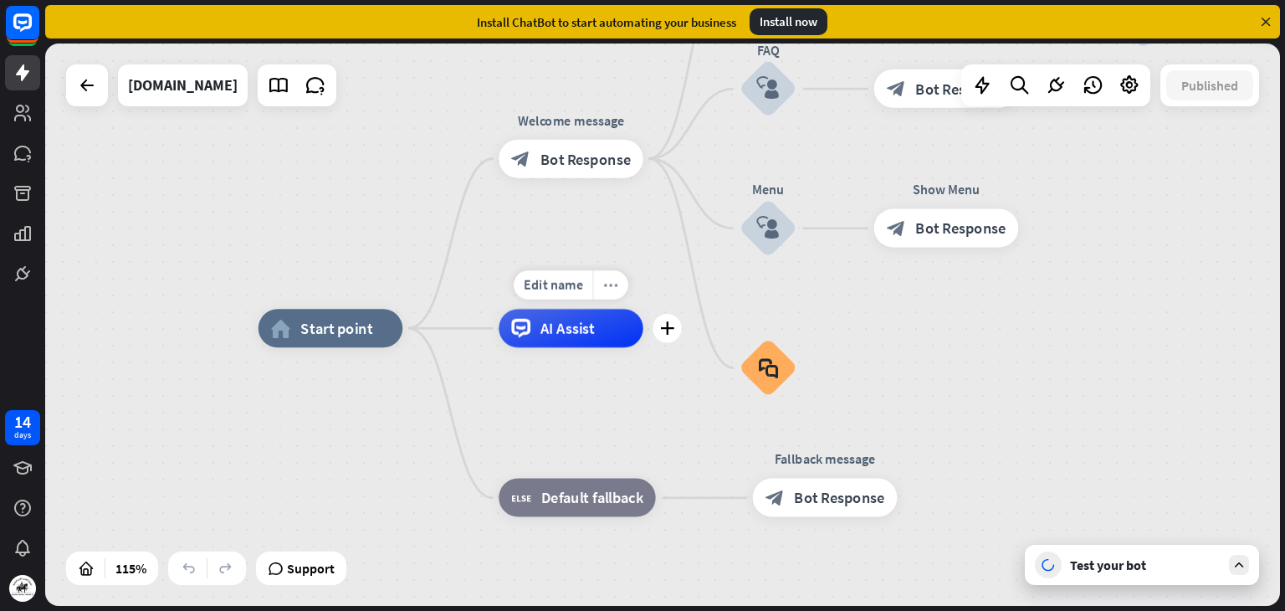
click at [612, 294] on div "more_horiz" at bounding box center [610, 284] width 36 height 29
click at [603, 263] on div "home_2 Start point Welcome message block_bot_response Bot Response Back to Menu…" at bounding box center [662, 325] width 1235 height 562
click at [562, 345] on div "AI Assist" at bounding box center [571, 328] width 145 height 38
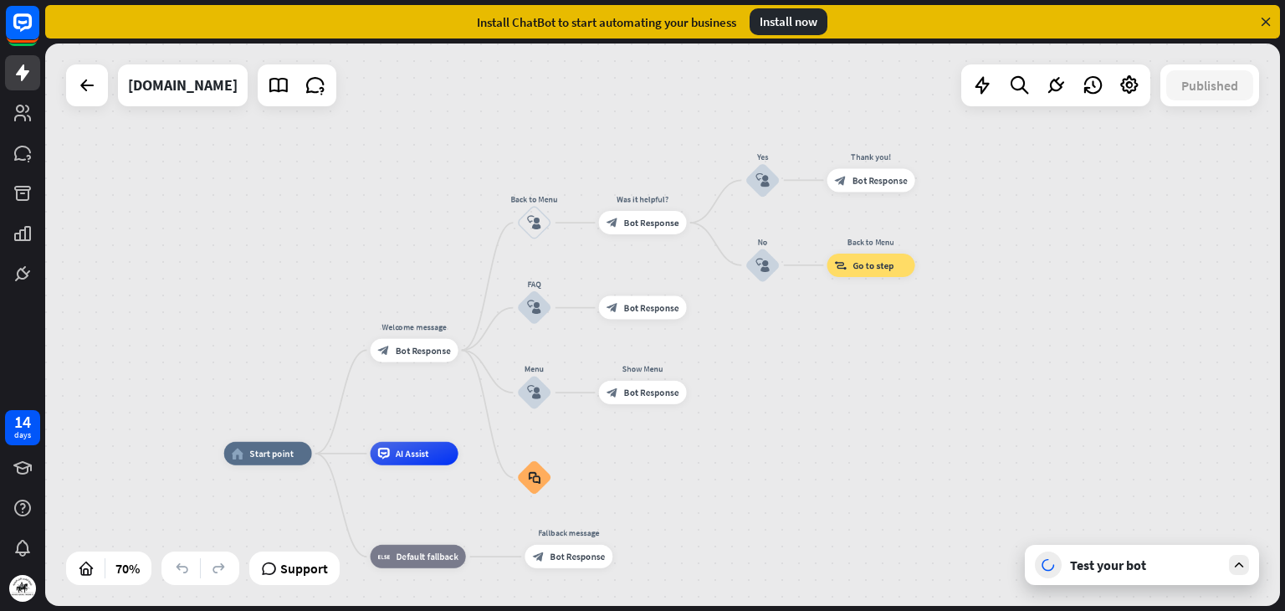
drag, startPoint x: 830, startPoint y: 235, endPoint x: 828, endPoint y: 366, distance: 131.3
click at [828, 366] on div "home_2 Start point Welcome message block_bot_response Bot Response Back to Menu…" at bounding box center [662, 325] width 1235 height 562
click at [1124, 92] on icon at bounding box center [1129, 85] width 22 height 22
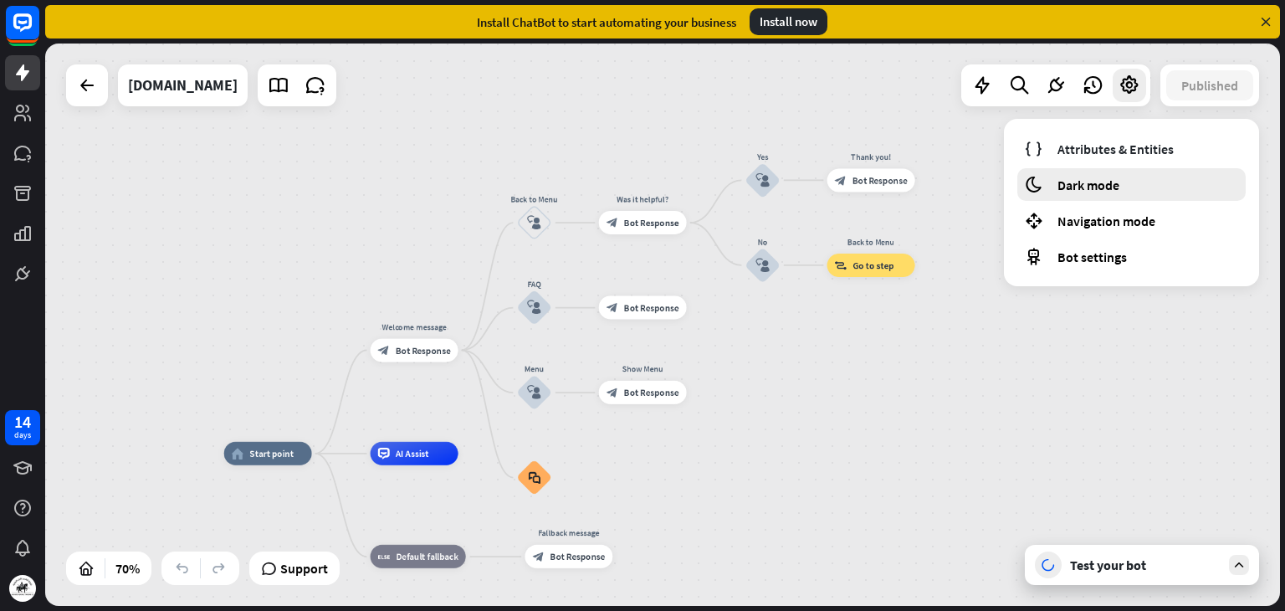
click at [1113, 184] on span "Dark mode" at bounding box center [1088, 185] width 62 height 17
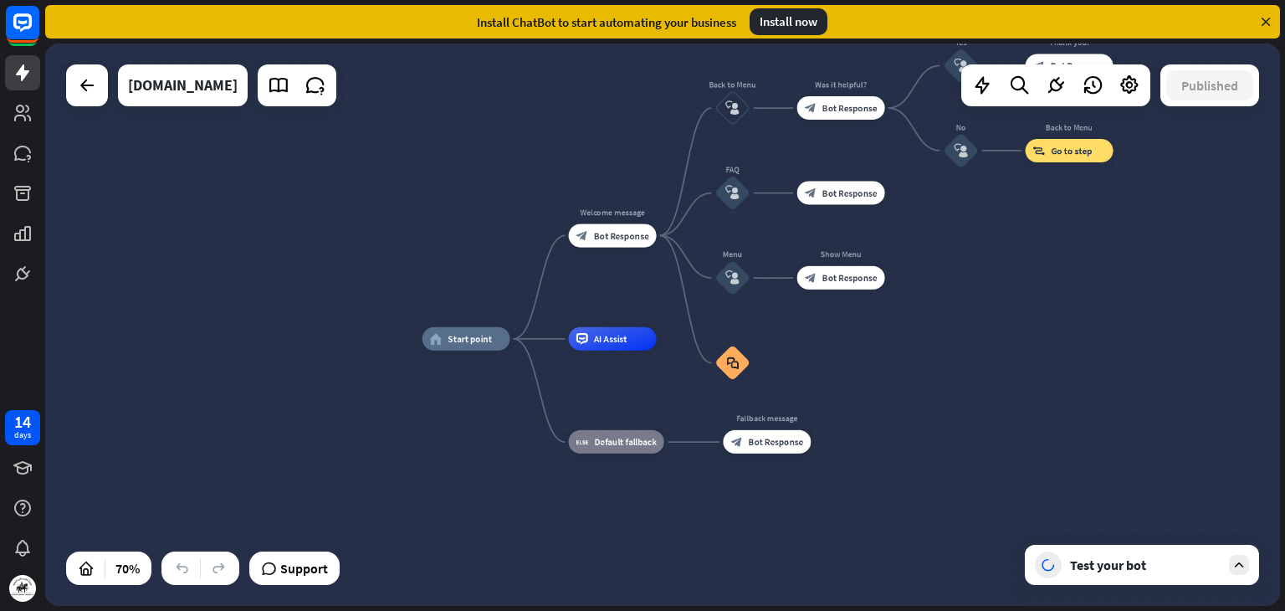
drag, startPoint x: 327, startPoint y: 215, endPoint x: 493, endPoint y: 111, distance: 195.4
click at [504, 109] on div "home_2 Start point Welcome message block_bot_response Bot Response Back to Menu…" at bounding box center [662, 325] width 1235 height 562
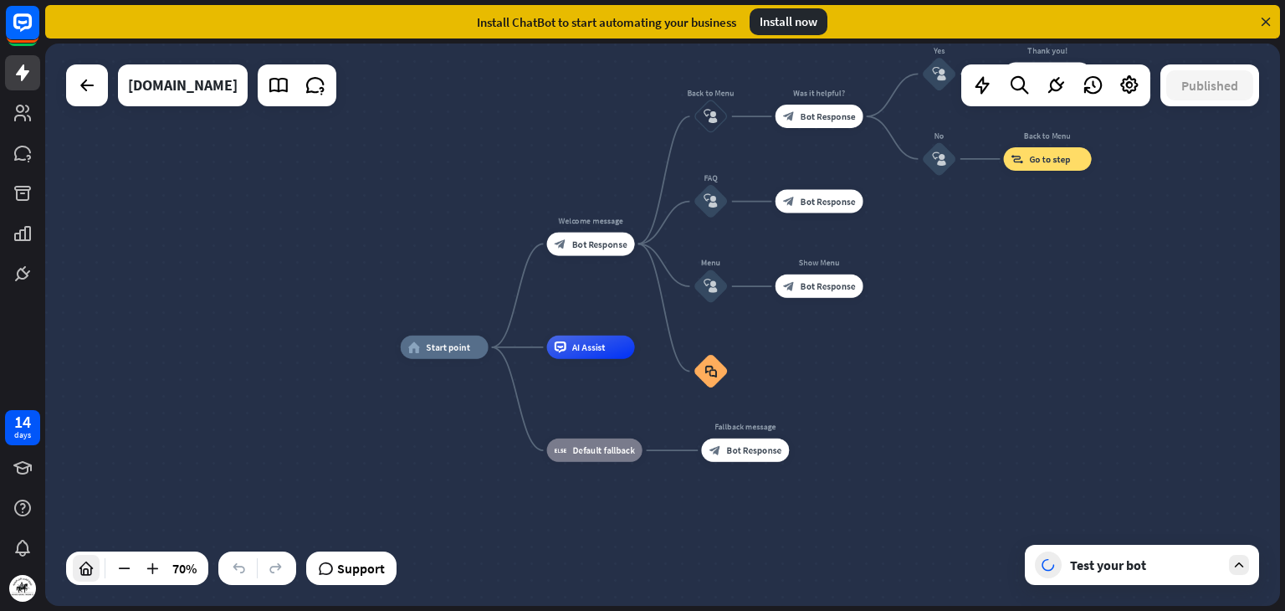
click at [94, 565] on icon at bounding box center [86, 568] width 17 height 17
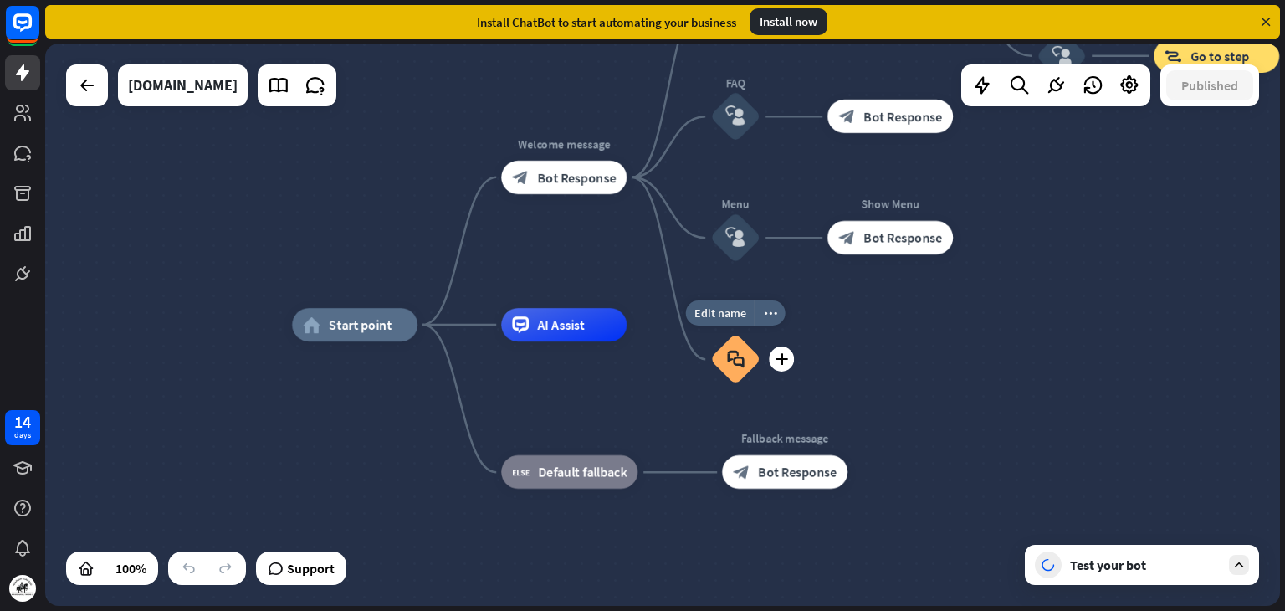
click at [734, 374] on div "block_faq" at bounding box center [735, 359] width 50 height 50
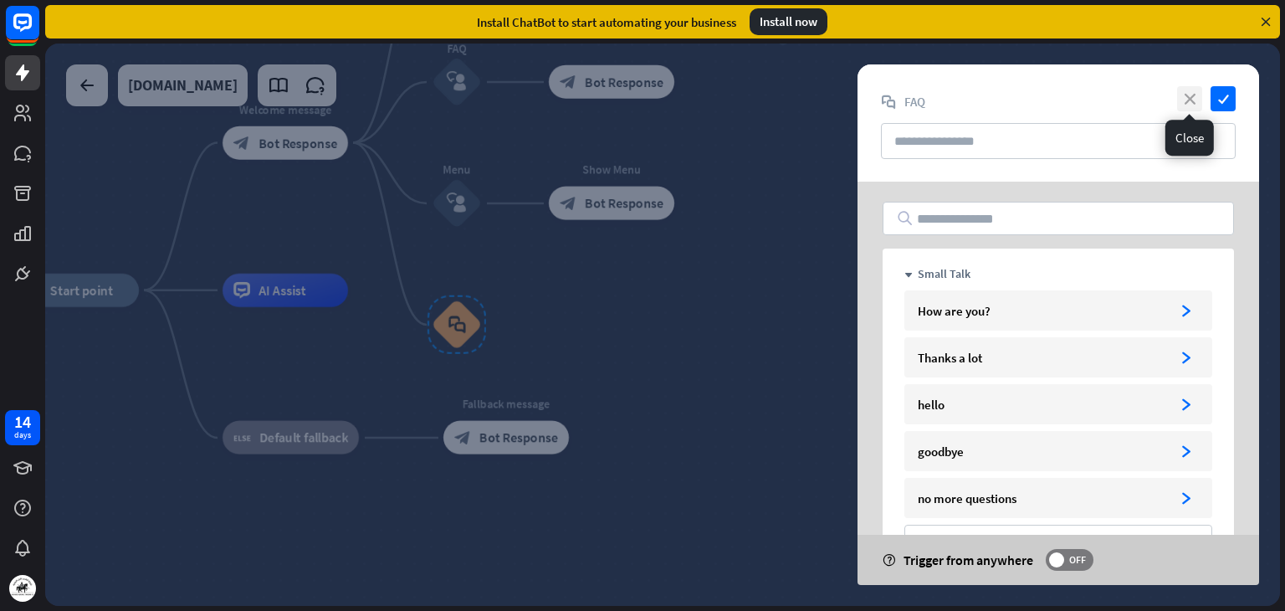
click at [1185, 100] on icon "close" at bounding box center [1189, 98] width 25 height 25
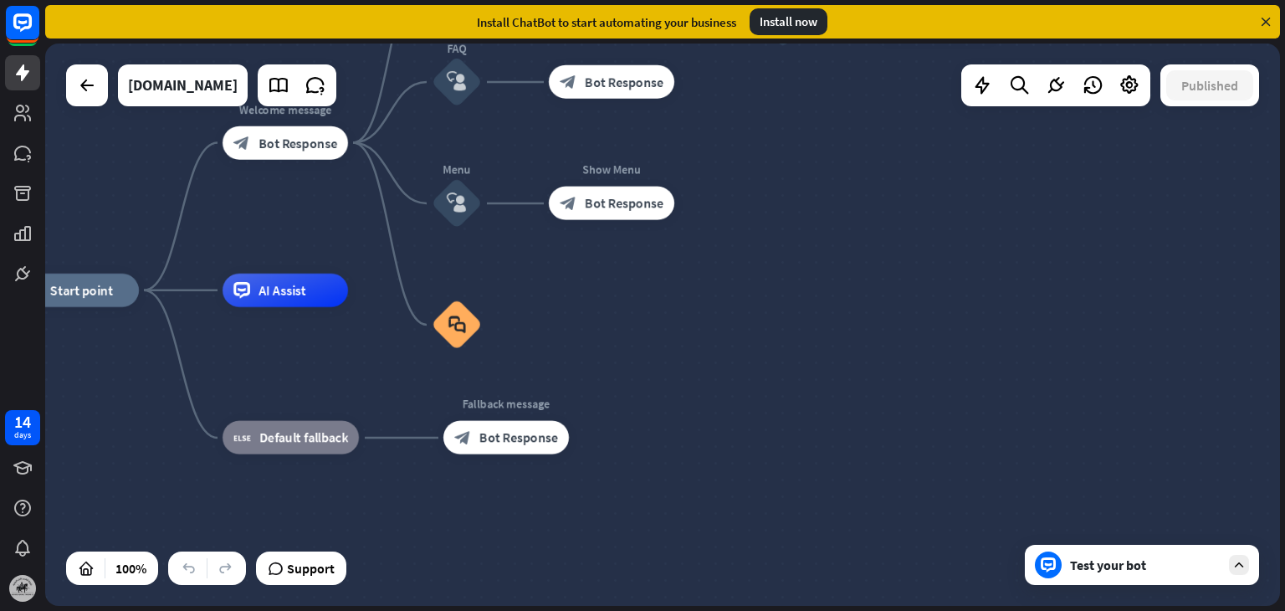
click at [10, 589] on img at bounding box center [22, 588] width 27 height 27
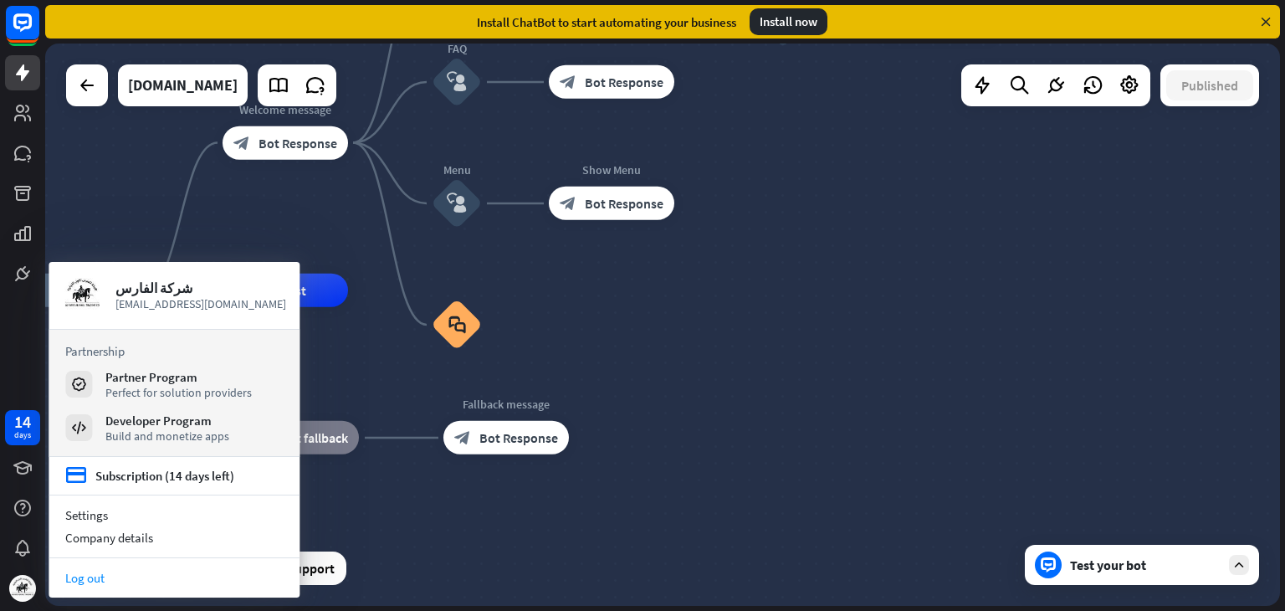
click at [90, 578] on link "Log out" at bounding box center [174, 577] width 251 height 23
